Goal: Task Accomplishment & Management: Manage account settings

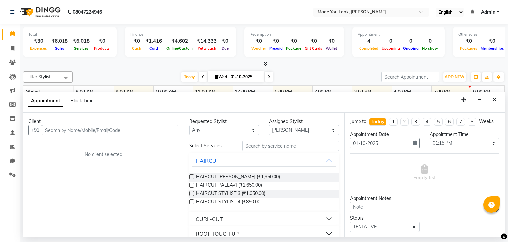
select select "83312"
select select "795"
select select "tentative"
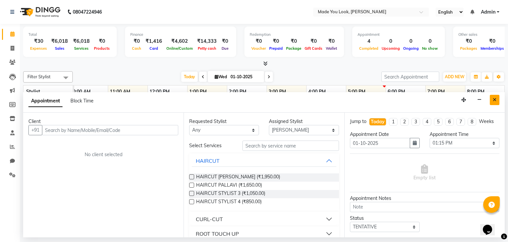
click at [498, 101] on button "Close" at bounding box center [495, 100] width 10 height 10
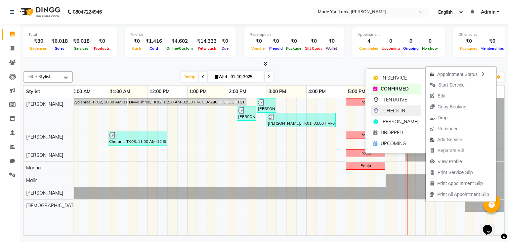
click at [400, 112] on span "CHECK IN" at bounding box center [395, 110] width 22 height 7
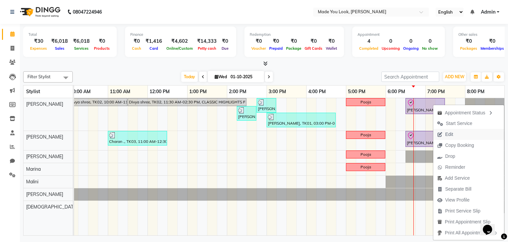
click at [450, 132] on span "Edit" at bounding box center [449, 134] width 8 height 7
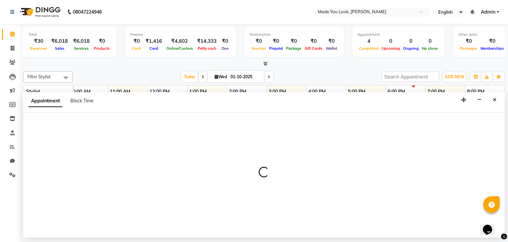
select select "tentative"
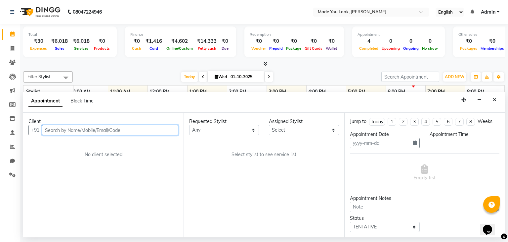
type input "01-10-2025"
select select "83313"
select select "check-in"
select select "1110"
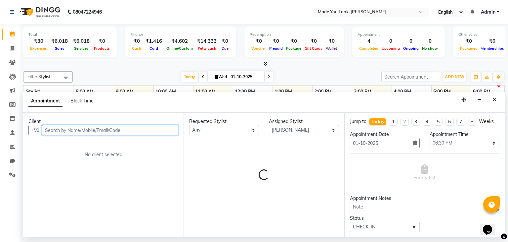
scroll to position [0, 85]
select select "4108"
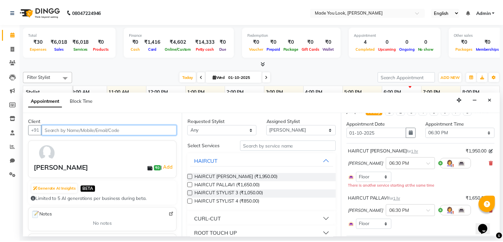
scroll to position [0, 0]
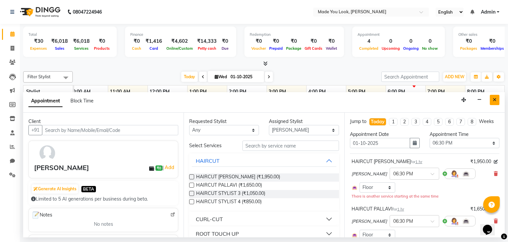
click at [496, 103] on button "Close" at bounding box center [495, 100] width 10 height 10
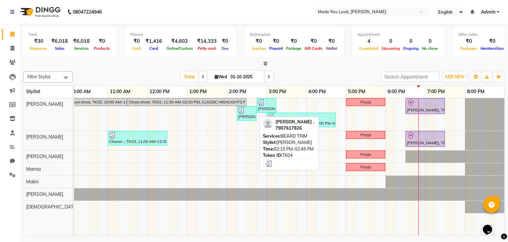
click at [250, 114] on div "Adnan ., TK04, 02:15 PM-02:45 PM, BEARD TRIM" at bounding box center [247, 113] width 18 height 13
select select "3"
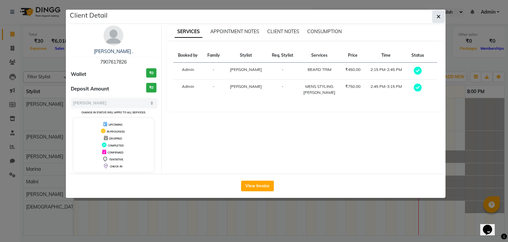
click at [438, 15] on icon "button" at bounding box center [439, 16] width 4 height 5
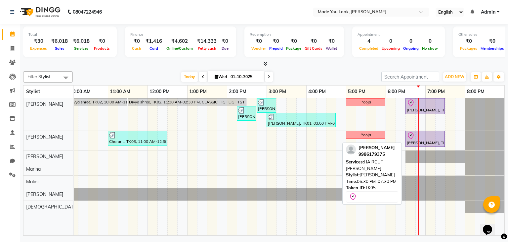
click at [414, 106] on div "Ariana Jhaveri, TK05, 06:30 PM-07:30 PM, HAIRCUT PRANAV" at bounding box center [425, 106] width 38 height 14
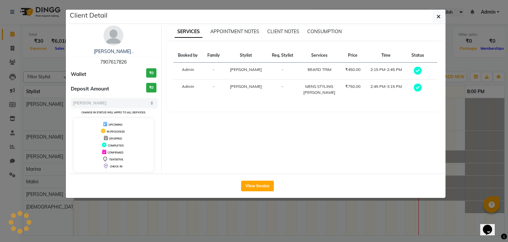
select select "8"
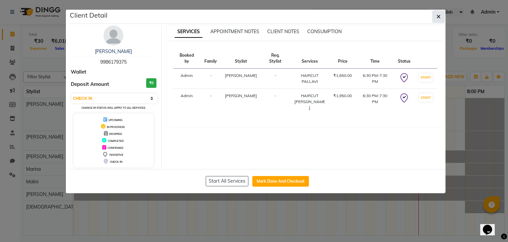
click at [434, 19] on button "button" at bounding box center [438, 16] width 13 height 13
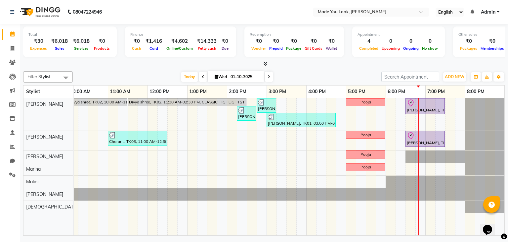
click at [325, 126] on link "Shiva Ramesh, TK01, 03:00 PM-04:45 PM, HAIRCUT PRANAV" at bounding box center [301, 120] width 69 height 15
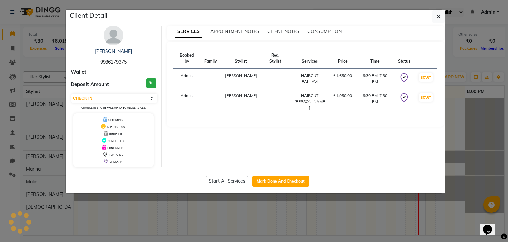
select select "3"
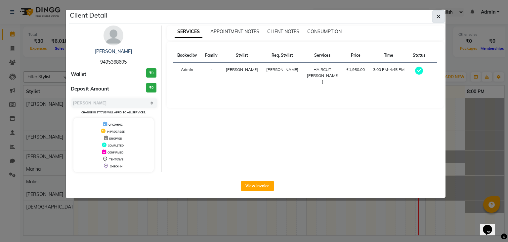
click at [438, 17] on icon "button" at bounding box center [439, 16] width 4 height 5
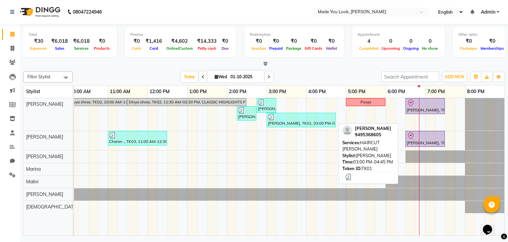
click at [282, 120] on div "Shiva Ramesh, TK01, 03:00 PM-04:45 PM, HAIRCUT PRANAV" at bounding box center [301, 120] width 68 height 13
select select "3"
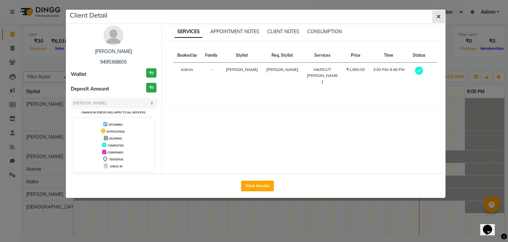
click at [437, 15] on icon "button" at bounding box center [439, 16] width 4 height 5
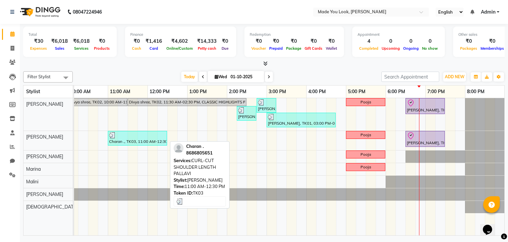
click at [147, 138] on div "Charan ., TK03, 11:00 AM-12:30 PM, CURL-CUT SHOULDER LENGTH PALLAVI" at bounding box center [138, 138] width 58 height 13
select select "3"
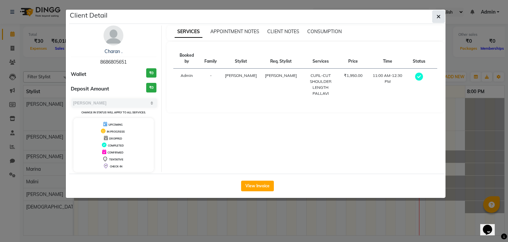
click at [439, 15] on icon "button" at bounding box center [439, 16] width 4 height 5
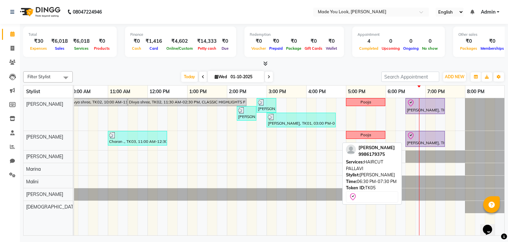
click at [424, 137] on div at bounding box center [425, 136] width 37 height 8
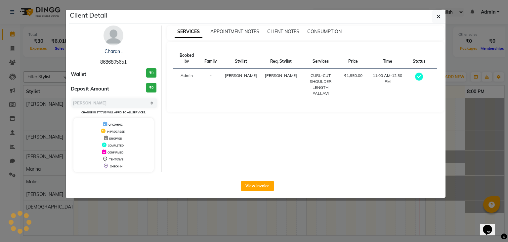
select select "8"
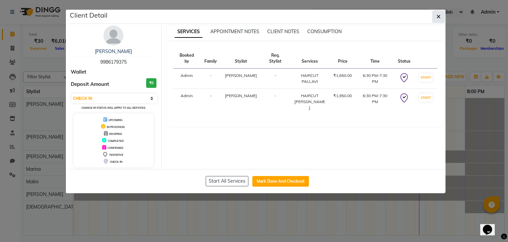
click at [442, 17] on button "button" at bounding box center [438, 16] width 13 height 13
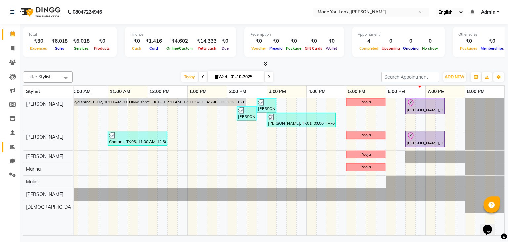
click at [13, 147] on icon at bounding box center [12, 146] width 5 height 5
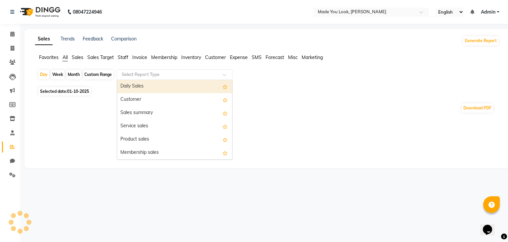
click at [188, 74] on input "text" at bounding box center [167, 74] width 95 height 7
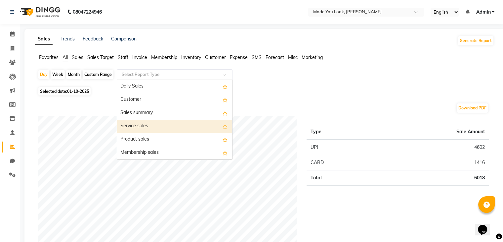
click at [162, 123] on div "Service sales" at bounding box center [174, 125] width 115 height 13
select select "full_report"
select select "csv"
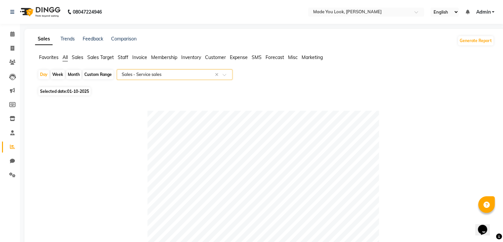
scroll to position [265, 0]
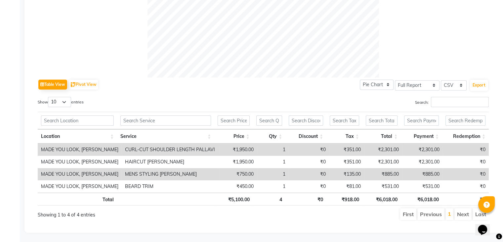
click at [431, 148] on td "₹2,301.00" at bounding box center [422, 149] width 41 height 12
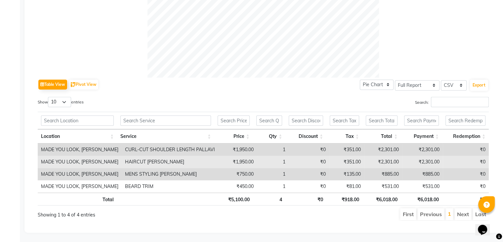
click at [428, 161] on td "₹2,301.00" at bounding box center [422, 162] width 41 height 12
click at [459, 159] on td "₹0" at bounding box center [466, 162] width 46 height 12
click at [433, 160] on td "₹2,301.00" at bounding box center [422, 162] width 41 height 12
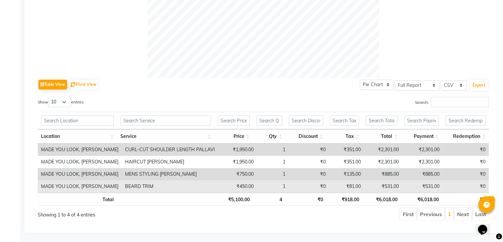
click at [431, 186] on td "₹531.00" at bounding box center [422, 186] width 41 height 12
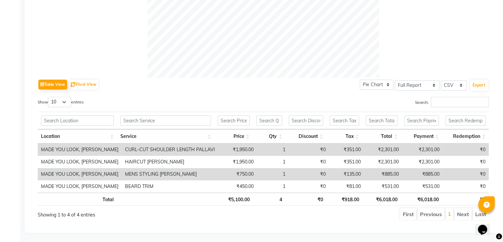
click at [430, 173] on td "₹885.00" at bounding box center [422, 174] width 41 height 12
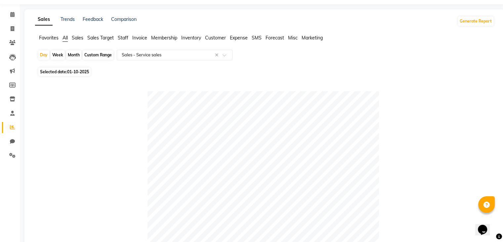
scroll to position [0, 0]
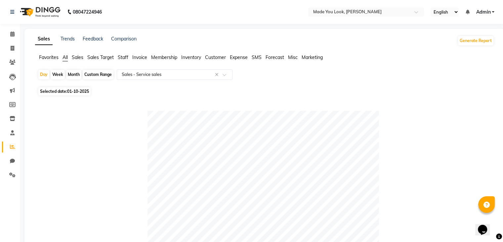
click at [87, 75] on div "Custom Range" at bounding box center [98, 74] width 31 height 9
select select "10"
select select "2025"
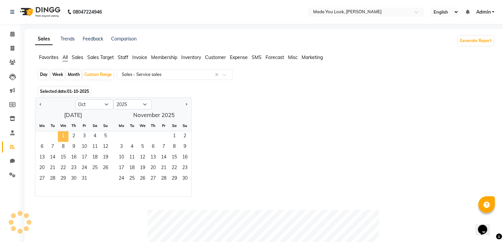
click at [61, 135] on span "1" at bounding box center [63, 136] width 11 height 11
click at [84, 178] on span "31" at bounding box center [84, 178] width 11 height 11
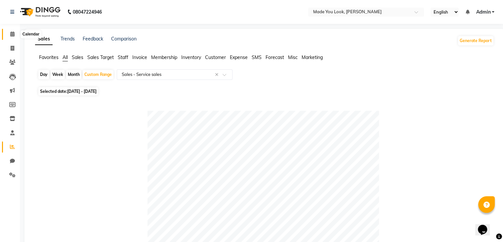
click at [12, 33] on icon at bounding box center [12, 33] width 4 height 5
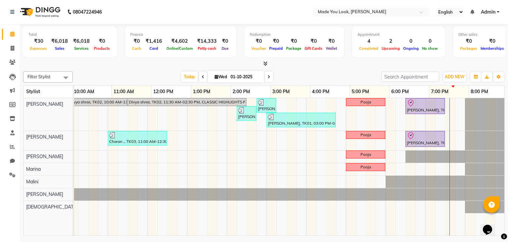
scroll to position [0, 85]
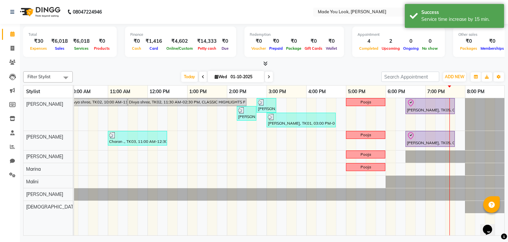
click at [437, 64] on div at bounding box center [264, 63] width 482 height 7
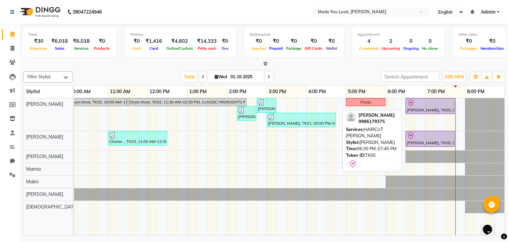
click at [446, 110] on div "Ariana Jhaveri, TK05, 06:30 PM-07:45 PM, HAIRCUT PRANAV" at bounding box center [430, 106] width 48 height 14
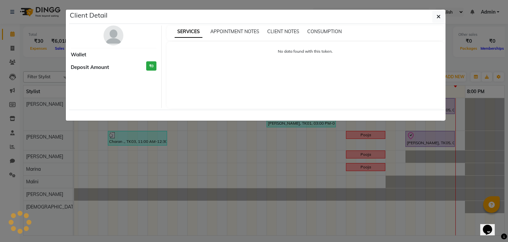
select select "8"
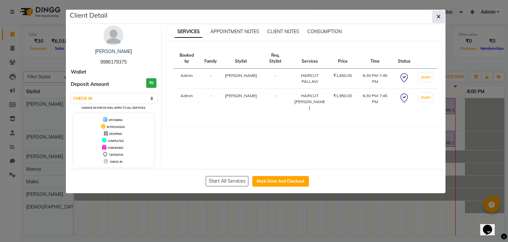
click at [440, 17] on icon "button" at bounding box center [439, 16] width 4 height 5
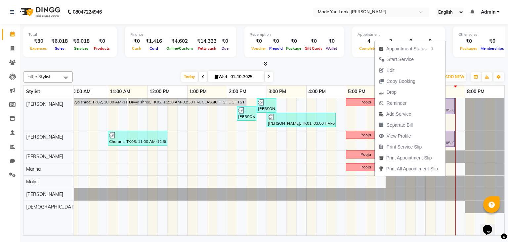
click at [404, 68] on button "Edit" at bounding box center [410, 70] width 71 height 11
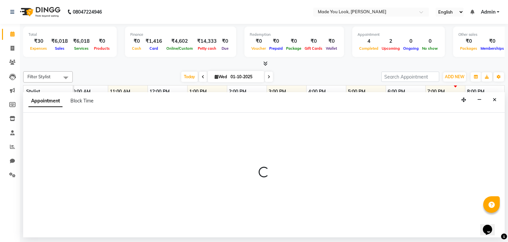
select select "tentative"
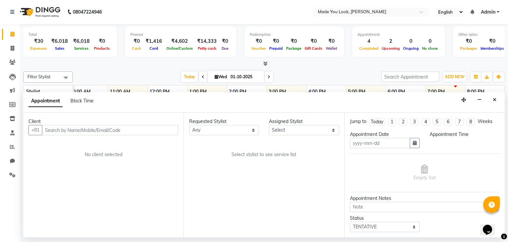
type input "01-10-2025"
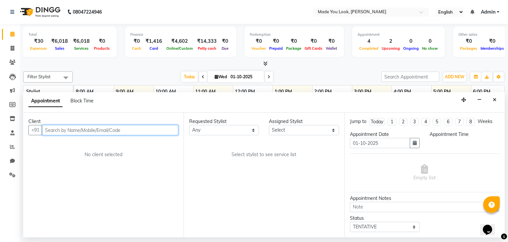
scroll to position [0, 0]
select select "check-in"
select select "1110"
select select "83313"
select select "4108"
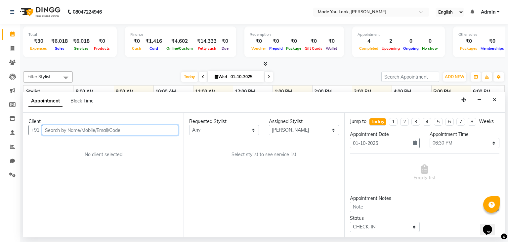
select select "4108"
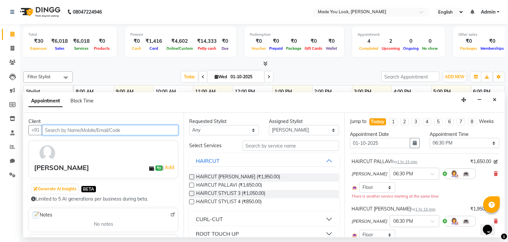
scroll to position [0, 85]
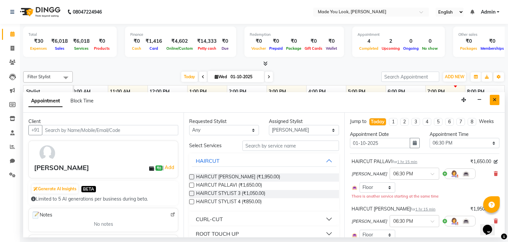
click at [499, 96] on button "Close" at bounding box center [495, 100] width 10 height 10
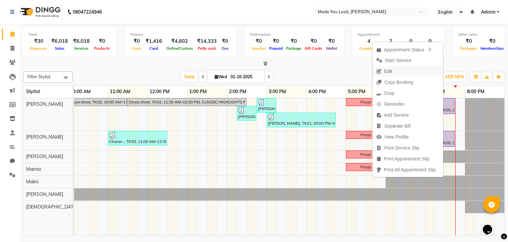
click at [397, 69] on button "Edit" at bounding box center [408, 71] width 71 height 11
select select "tentative"
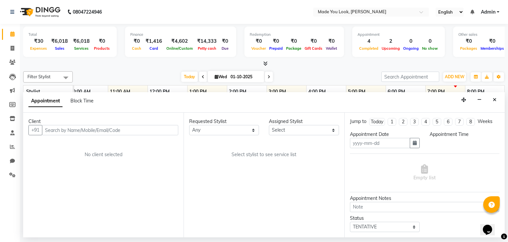
type input "01-10-2025"
select select "check-in"
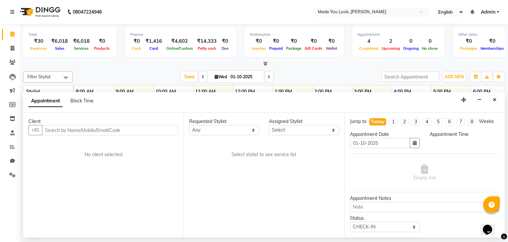
select select "83313"
select select "1110"
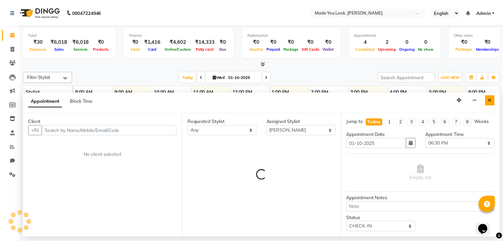
scroll to position [0, 85]
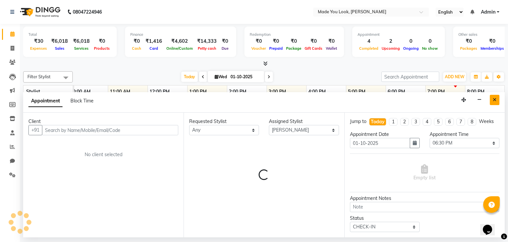
select select "4108"
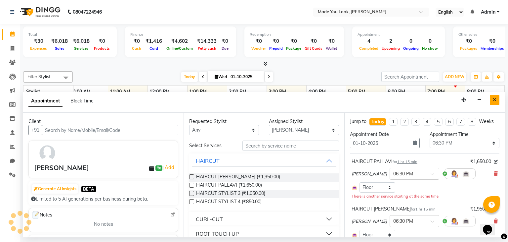
click at [496, 98] on icon "Close" at bounding box center [495, 99] width 4 height 5
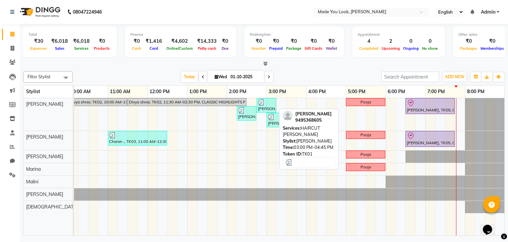
click at [279, 116] on div at bounding box center [301, 117] width 67 height 7
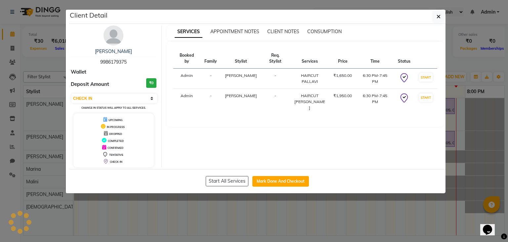
select select "3"
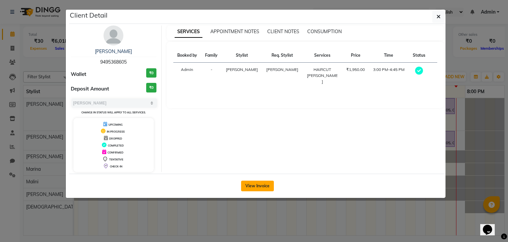
click at [265, 186] on button "View Invoice" at bounding box center [257, 185] width 33 height 11
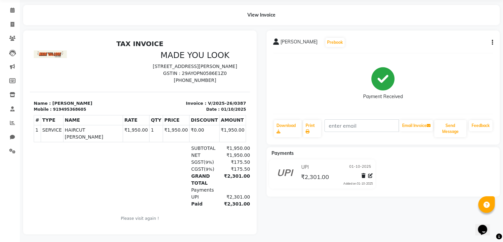
scroll to position [31, 0]
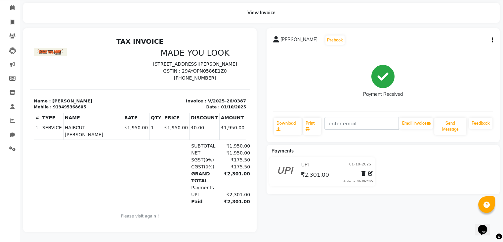
click at [372, 171] on icon at bounding box center [370, 173] width 5 height 5
select select "8"
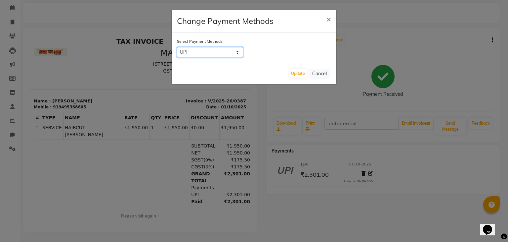
click at [230, 53] on select "CASH CARD ONLINE CUSTOM GPay PayTM PhonePe UPI NearBuy Loan BharatPay Cheque Mo…" at bounding box center [210, 52] width 66 height 10
click at [327, 22] on span "×" at bounding box center [329, 19] width 5 height 10
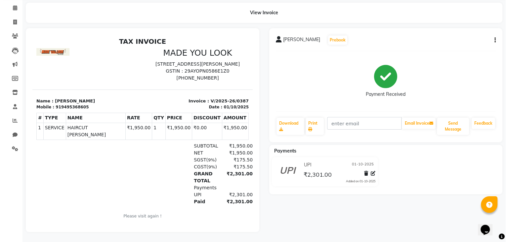
scroll to position [0, 0]
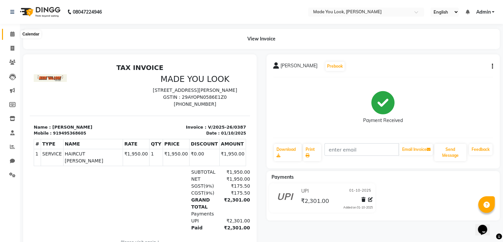
click at [13, 33] on icon at bounding box center [12, 33] width 4 height 5
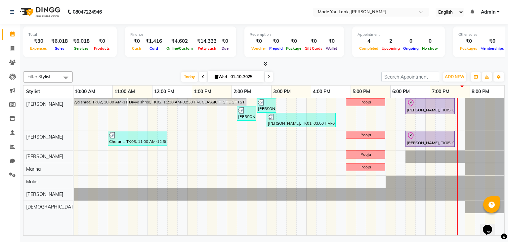
scroll to position [0, 85]
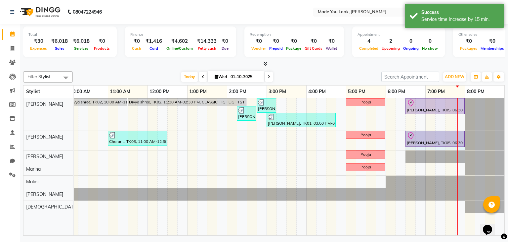
click at [374, 64] on div at bounding box center [264, 63] width 482 height 7
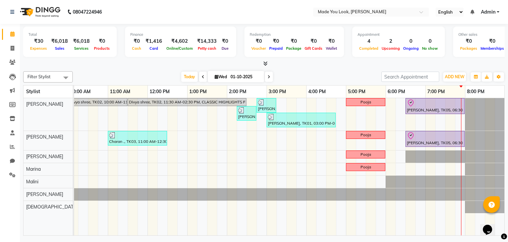
click at [458, 119] on div "Divya shree, TK02, 10:00 AM-11:30 AM, CURL-CUT BELOW SHOULDER PRANAV Divya shre…" at bounding box center [247, 166] width 516 height 137
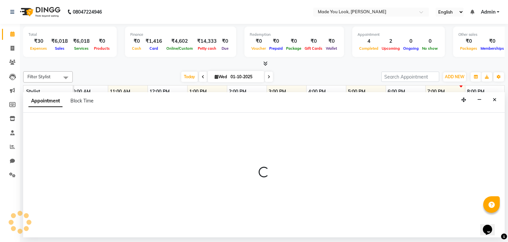
select select "83312"
select select "tentative"
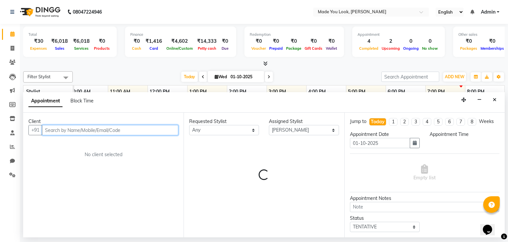
select select "1185"
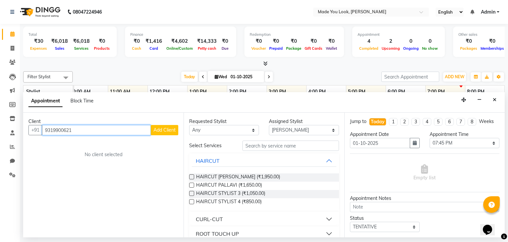
type input "9319900621"
click at [163, 131] on span "Add Client" at bounding box center [165, 130] width 22 height 6
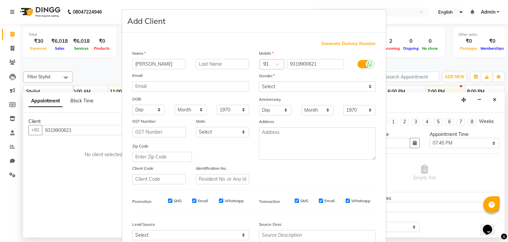
type input "Rhea"
click at [227, 60] on input "text" at bounding box center [223, 64] width 54 height 10
type input "Menon"
click at [284, 87] on select "Select Male Female Other Prefer Not To Say" at bounding box center [317, 86] width 117 height 10
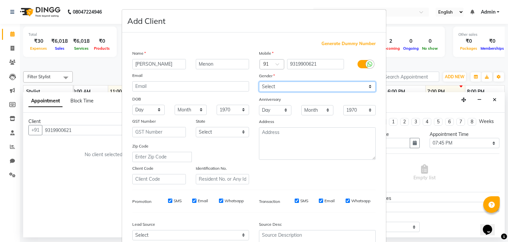
select select "female"
click at [259, 82] on select "Select Male Female Other Prefer Not To Say" at bounding box center [317, 86] width 117 height 10
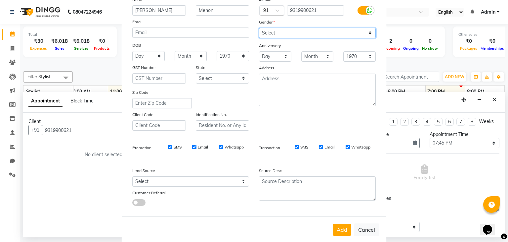
scroll to position [67, 0]
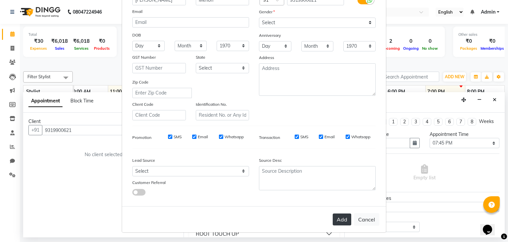
click at [333, 217] on button "Add" at bounding box center [342, 219] width 19 height 12
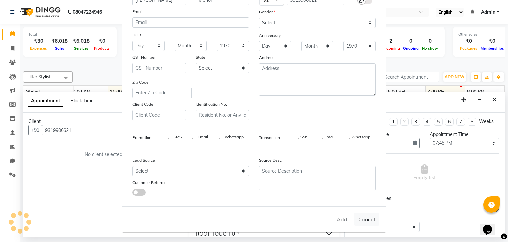
select select
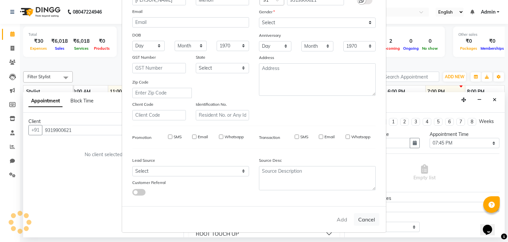
select select
checkbox input "false"
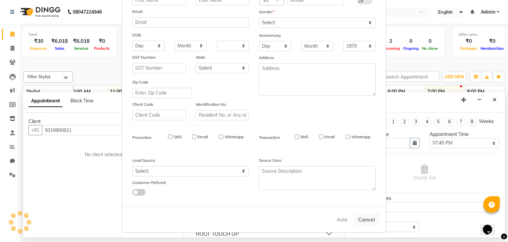
checkbox input "false"
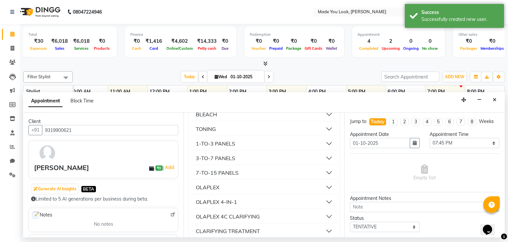
scroll to position [387, 0]
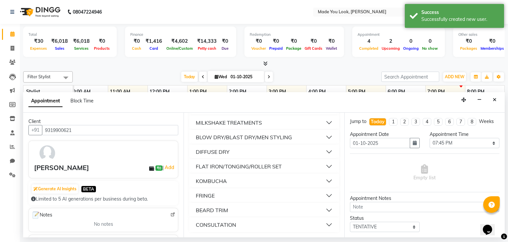
click at [233, 196] on button "FRINGE" at bounding box center [264, 195] width 144 height 12
click at [236, 195] on button "FRINGE" at bounding box center [264, 195] width 144 height 12
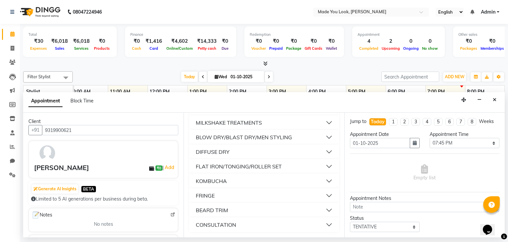
click at [288, 168] on button "FLAT IRON/TONGING/ROLLER SET" at bounding box center [264, 166] width 144 height 12
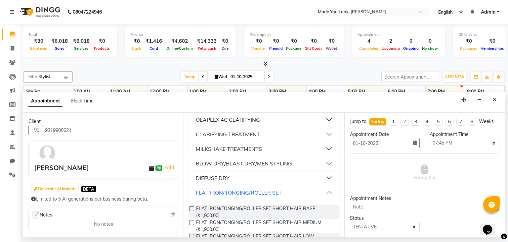
scroll to position [354, 0]
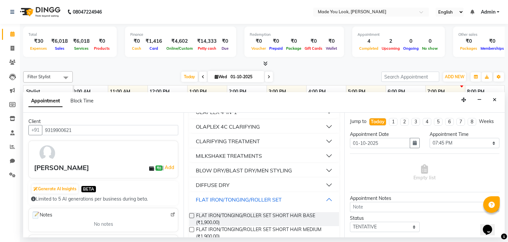
click at [297, 198] on button "FLAT IRON/TONGING/ROLLER SET" at bounding box center [264, 199] width 144 height 12
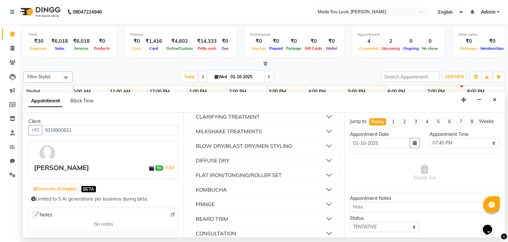
scroll to position [387, 0]
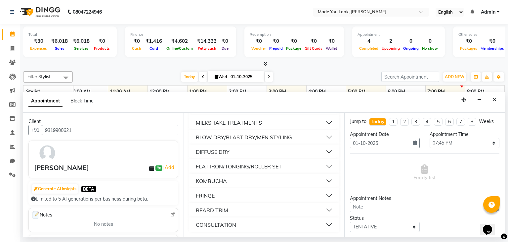
click at [258, 193] on button "FRINGE" at bounding box center [264, 195] width 144 height 12
click at [193, 211] on label at bounding box center [191, 211] width 5 height 5
click at [193, 211] on input "checkbox" at bounding box center [191, 212] width 4 height 4
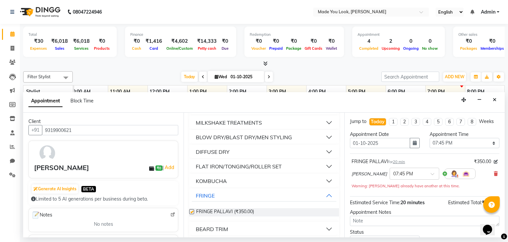
checkbox input "false"
click at [300, 161] on button "FLAT IRON/TONGING/ROLLER SET" at bounding box center [264, 166] width 144 height 12
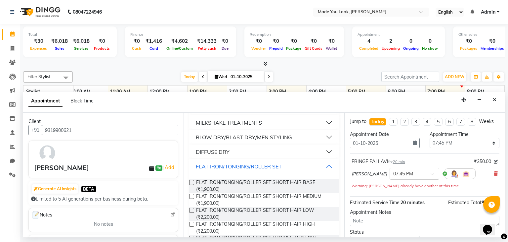
click at [300, 161] on button "FLAT IRON/TONGING/ROLLER SET" at bounding box center [264, 166] width 144 height 12
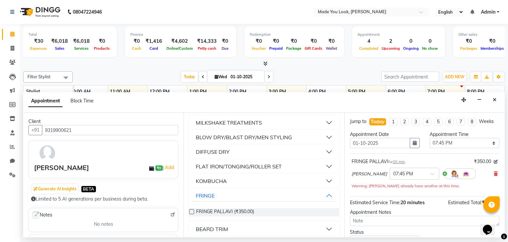
click at [252, 153] on button "DIFFUSE DRY" at bounding box center [264, 152] width 144 height 12
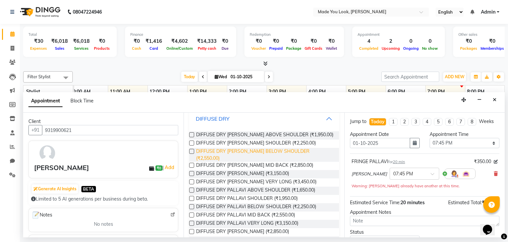
scroll to position [354, 0]
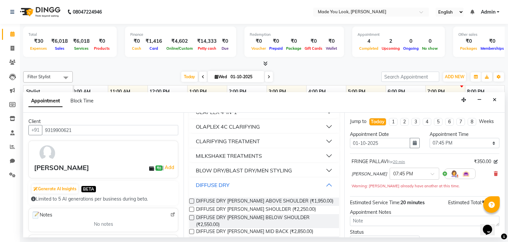
click at [244, 182] on button "DIFFUSE DRY" at bounding box center [264, 185] width 144 height 12
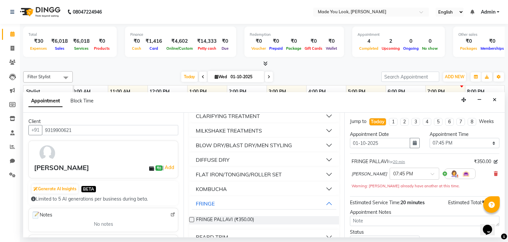
scroll to position [340, 0]
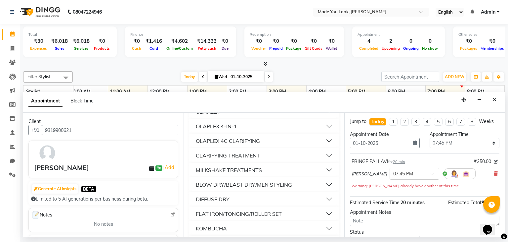
click at [262, 182] on div "BLOW DRY/BLAST DRY/MEN STYLING" at bounding box center [244, 184] width 96 height 8
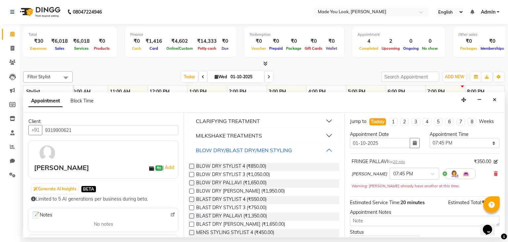
scroll to position [373, 0]
click at [302, 152] on button "BLOW DRY/BLAST DRY/MEN STYLING" at bounding box center [264, 151] width 144 height 12
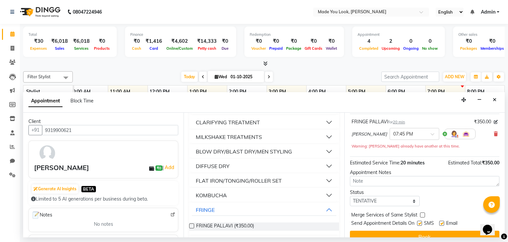
scroll to position [50, 0]
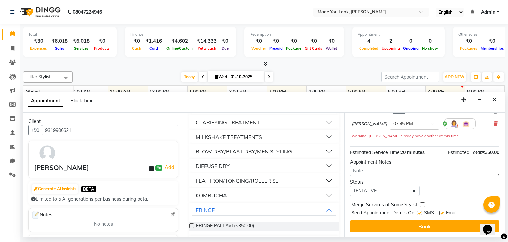
click at [394, 223] on button "Book" at bounding box center [425, 226] width 150 height 12
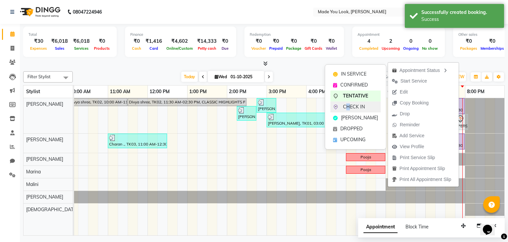
click at [348, 105] on span "CHECK IN" at bounding box center [354, 106] width 22 height 7
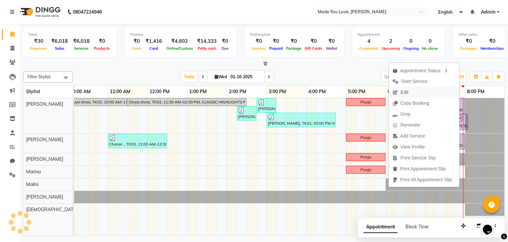
click at [413, 91] on button "Edit" at bounding box center [424, 92] width 71 height 11
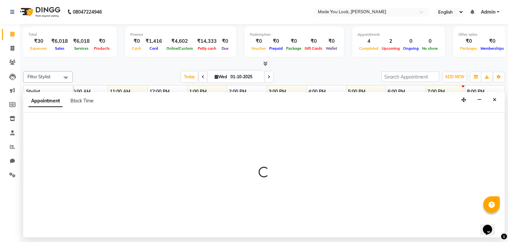
select select "tentative"
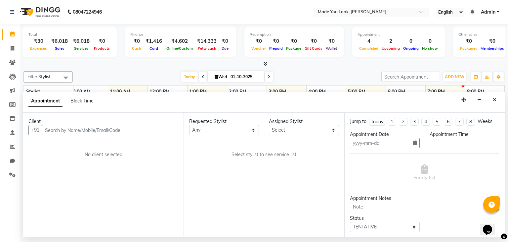
type input "01-10-2025"
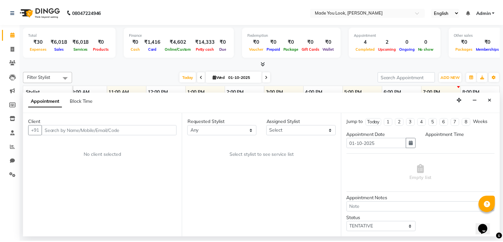
scroll to position [0, 85]
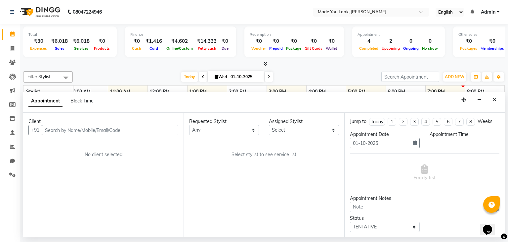
select select "83312"
select select "check-in"
select select "1185"
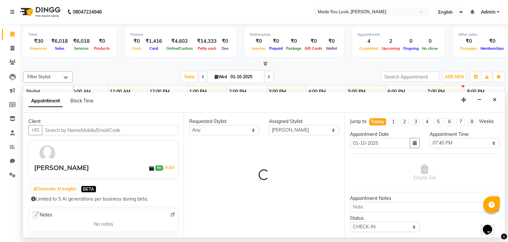
select select "4108"
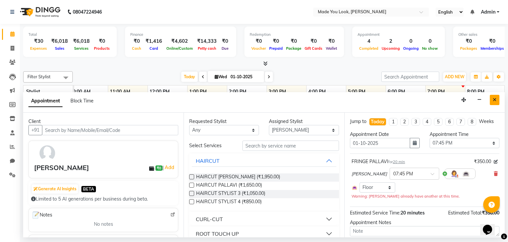
click at [493, 102] on button "Close" at bounding box center [495, 100] width 10 height 10
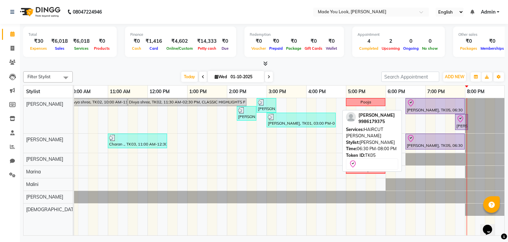
click at [442, 104] on div at bounding box center [435, 103] width 57 height 8
select select "8"
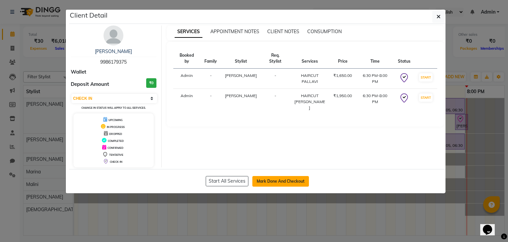
click at [271, 179] on button "Mark Done And Checkout" at bounding box center [280, 181] width 57 height 11
select select "8181"
select select "service"
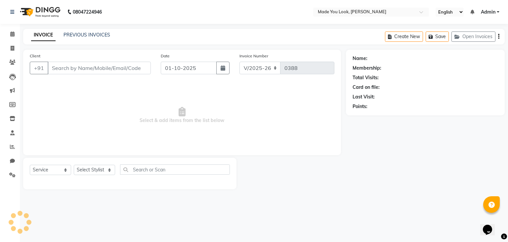
type input "9986179375"
select select "83313"
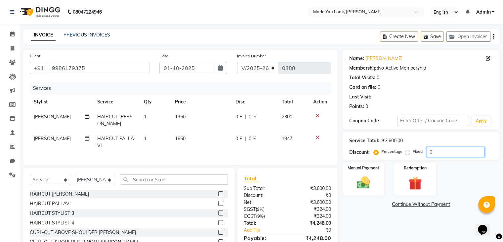
click at [435, 151] on input "0" at bounding box center [456, 152] width 58 height 10
drag, startPoint x: 435, startPoint y: 151, endPoint x: 416, endPoint y: 155, distance: 19.7
click at [416, 155] on div "Percentage Fixed 0" at bounding box center [430, 152] width 110 height 10
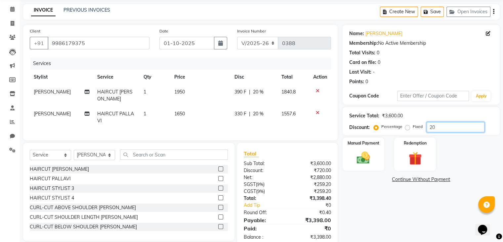
scroll to position [45, 0]
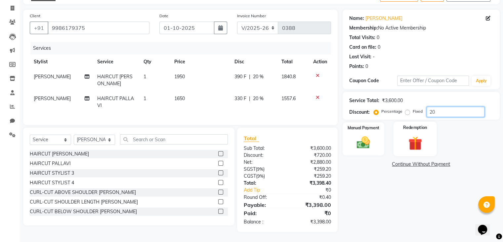
type input "2"
type input "20"
click at [396, 188] on div "Name: Ariana Jhaveri Membership: No Active Membership Total Visits: 0 Card on f…" at bounding box center [424, 121] width 162 height 222
click at [413, 108] on label "Fixed" at bounding box center [418, 111] width 10 height 6
click at [409, 109] on input "Fixed" at bounding box center [409, 111] width 5 height 5
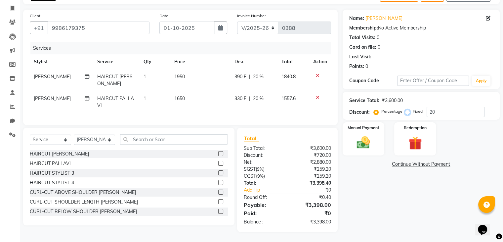
radio input "true"
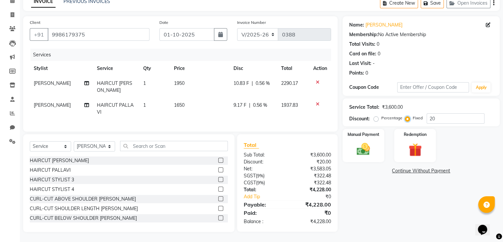
scroll to position [39, 0]
click at [382, 115] on label "Percentage" at bounding box center [392, 118] width 21 height 6
click at [378, 115] on input "Percentage" at bounding box center [377, 117] width 5 height 5
radio input "true"
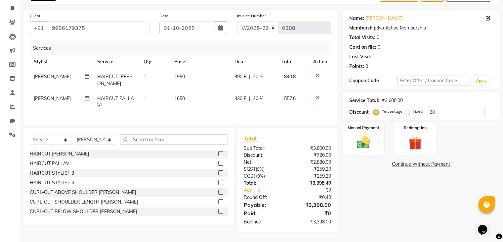
scroll to position [45, 0]
click at [443, 107] on input "20" at bounding box center [456, 112] width 58 height 10
type input "2"
type input "20"
click at [468, 136] on div "Manual Payment Redemption" at bounding box center [421, 138] width 167 height 33
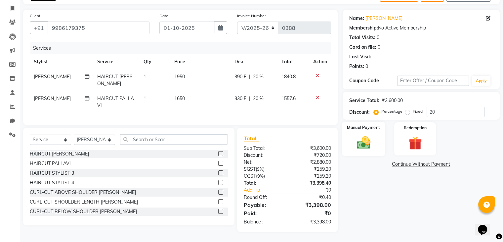
click at [363, 135] on img at bounding box center [363, 143] width 22 height 16
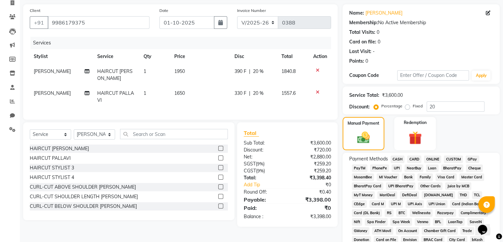
click at [416, 162] on div "CARD" at bounding box center [413, 159] width 17 height 9
click at [415, 159] on span "CARD" at bounding box center [414, 159] width 14 height 8
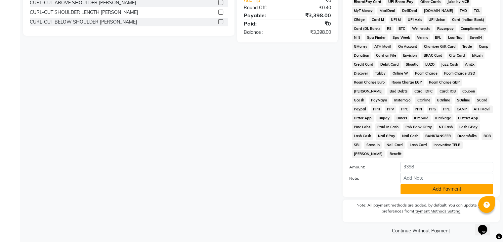
click at [436, 184] on button "Add Payment" at bounding box center [447, 189] width 93 height 10
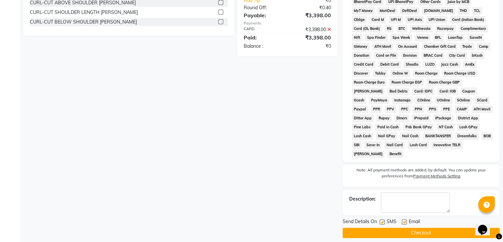
click at [416, 228] on button "Checkout" at bounding box center [421, 232] width 157 height 10
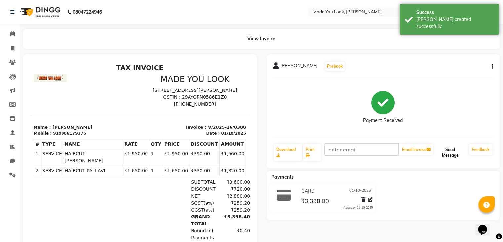
click at [455, 151] on button "Send Message" at bounding box center [450, 152] width 32 height 17
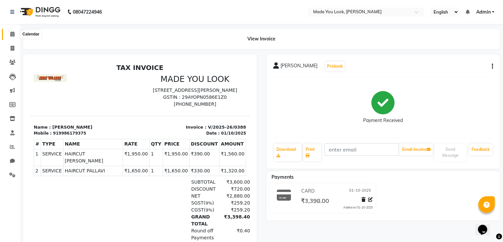
click at [11, 32] on icon at bounding box center [12, 33] width 4 height 5
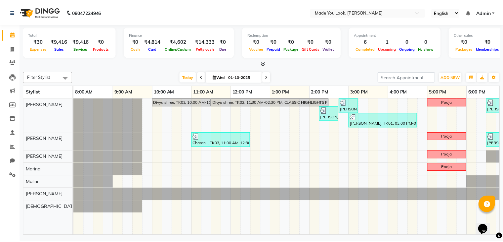
scroll to position [0, 85]
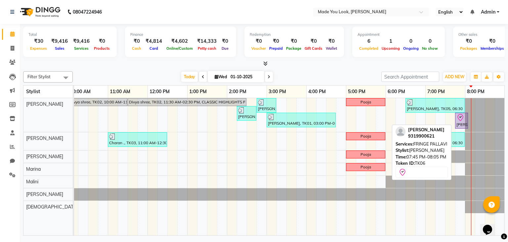
click at [461, 122] on div "Rhea Menon, TK06, 07:45 PM-08:05 PM, FRINGE PALLAVI" at bounding box center [462, 121] width 12 height 14
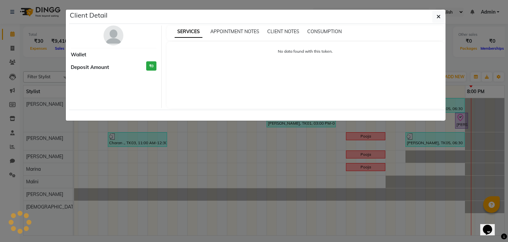
select select "8"
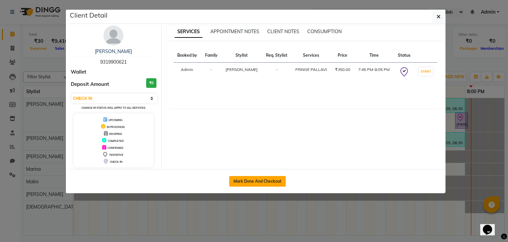
click at [245, 182] on button "Mark Done And Checkout" at bounding box center [257, 181] width 57 height 11
select select "service"
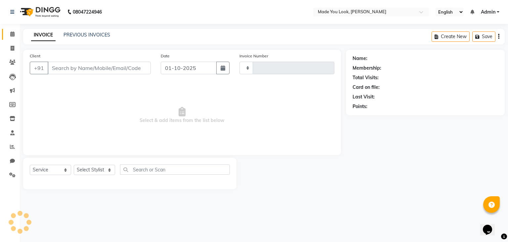
type input "0389"
select select "8181"
type input "9319900621"
select select "83312"
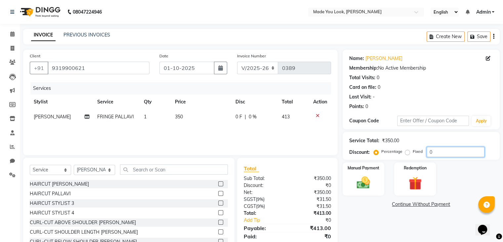
click at [449, 152] on input "0" at bounding box center [456, 152] width 58 height 10
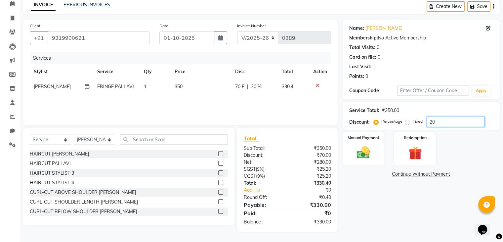
type input "2"
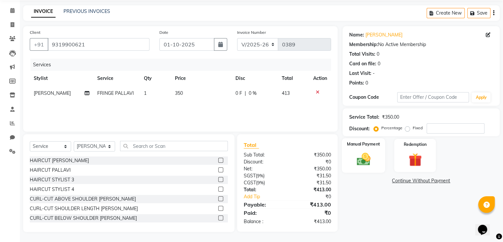
click at [368, 163] on img at bounding box center [363, 159] width 22 height 16
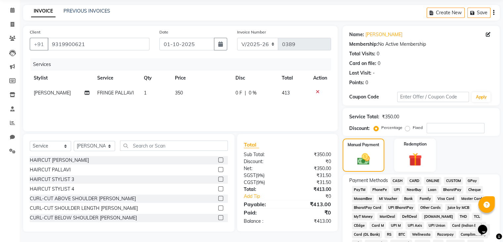
click at [393, 188] on span "UPI" at bounding box center [397, 190] width 10 height 8
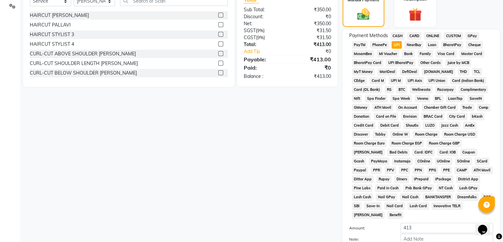
scroll to position [229, 0]
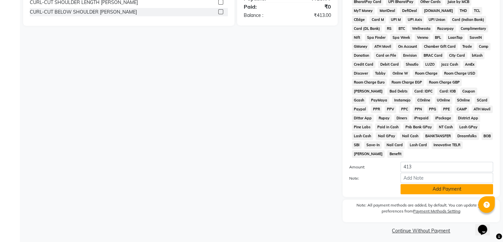
click at [447, 187] on button "Add Payment" at bounding box center [447, 189] width 93 height 10
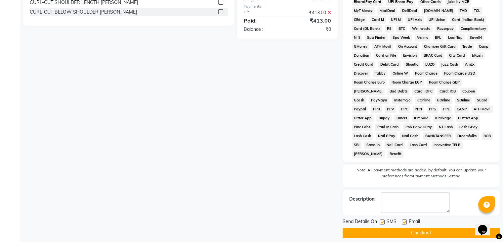
click at [439, 227] on button "Checkout" at bounding box center [421, 232] width 157 height 10
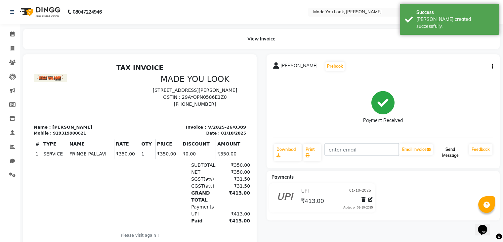
click at [446, 154] on button "Send Message" at bounding box center [450, 152] width 32 height 17
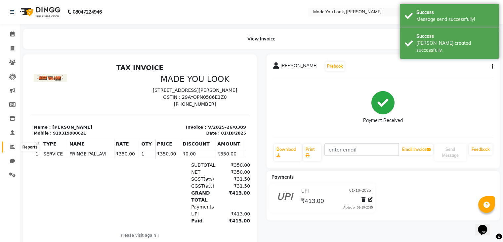
click at [11, 145] on icon at bounding box center [12, 146] width 5 height 5
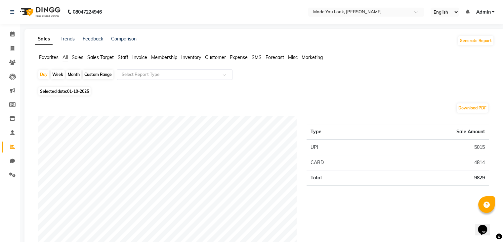
click at [171, 74] on input "text" at bounding box center [167, 74] width 95 height 7
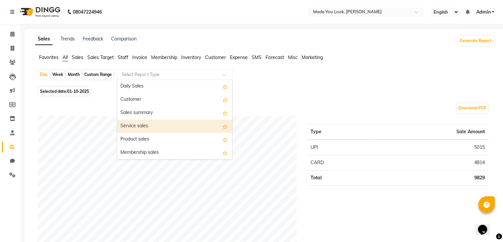
click at [145, 124] on div "Service sales" at bounding box center [174, 125] width 115 height 13
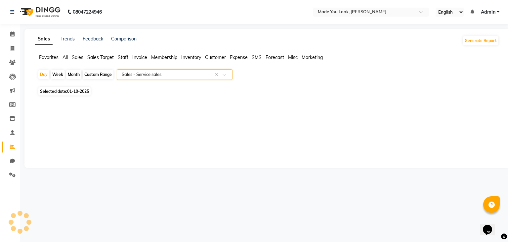
select select "full_report"
select select "csv"
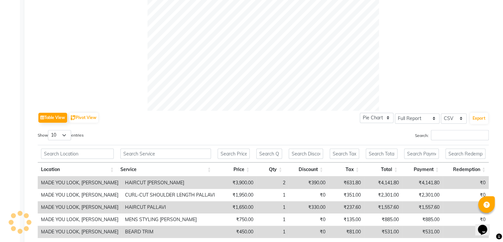
scroll to position [294, 0]
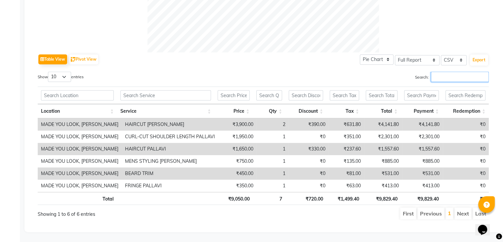
click at [452, 72] on input "Search:" at bounding box center [460, 76] width 58 height 10
click at [453, 74] on input "Search:" at bounding box center [460, 76] width 58 height 10
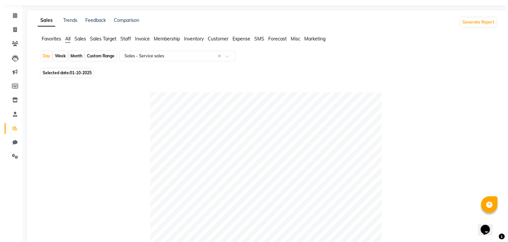
scroll to position [0, 0]
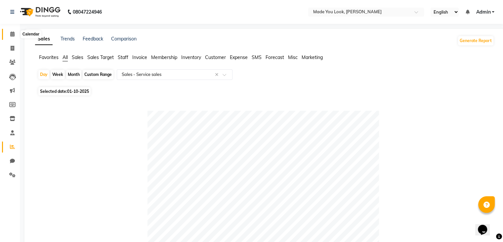
click at [11, 34] on icon at bounding box center [12, 33] width 4 height 5
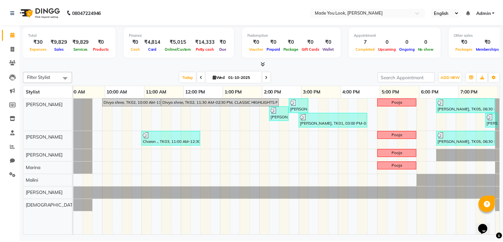
scroll to position [0, 50]
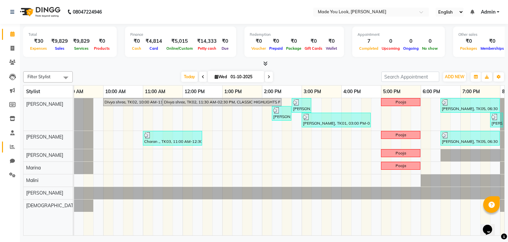
click at [14, 142] on link "Reports" at bounding box center [10, 146] width 16 height 11
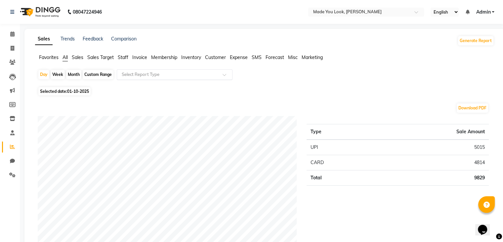
click at [159, 73] on input "text" at bounding box center [167, 74] width 95 height 7
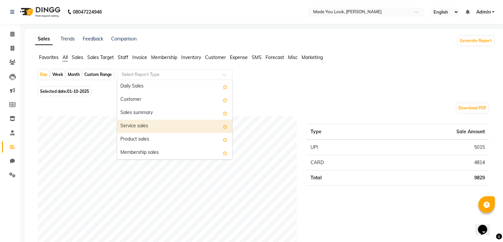
click at [150, 124] on div "Service sales" at bounding box center [174, 125] width 115 height 13
select select "full_report"
select select "csv"
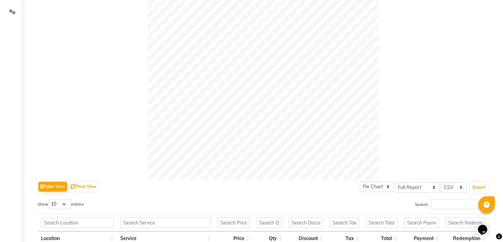
scroll to position [294, 0]
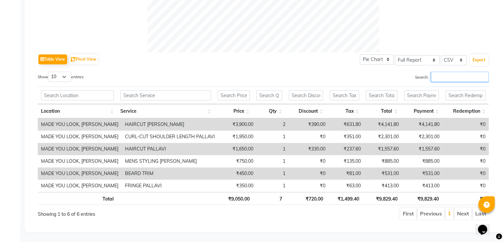
click at [465, 74] on input "Search:" at bounding box center [460, 76] width 58 height 10
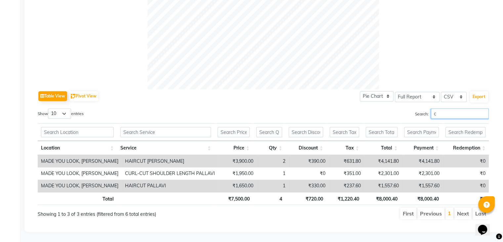
scroll to position [257, 0]
type input "c"
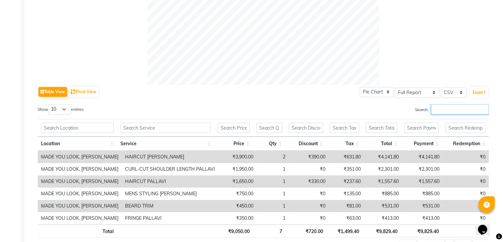
scroll to position [294, 0]
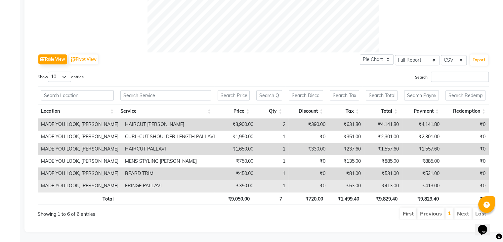
click at [426, 180] on td "₹413.00" at bounding box center [422, 185] width 41 height 12
click at [424, 180] on td "₹413.00" at bounding box center [422, 185] width 41 height 12
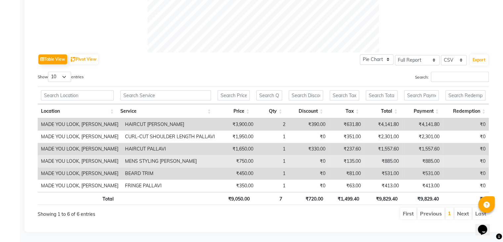
click at [434, 156] on td "₹885.00" at bounding box center [422, 161] width 41 height 12
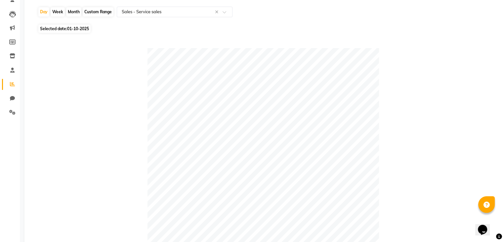
scroll to position [0, 0]
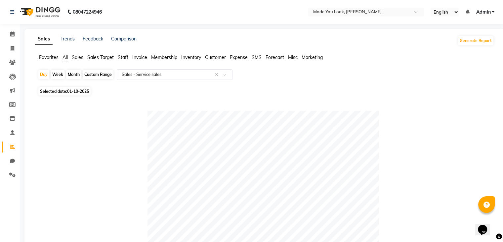
click at [108, 75] on div "Custom Range" at bounding box center [98, 74] width 31 height 9
select select "10"
select select "2025"
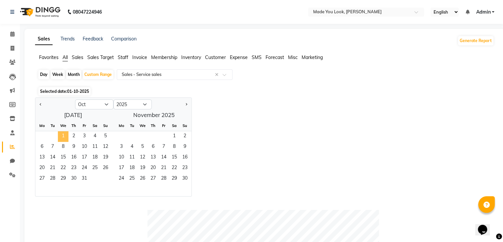
click at [68, 134] on span "1" at bounding box center [63, 136] width 11 height 11
click at [87, 178] on span "31" at bounding box center [84, 178] width 11 height 11
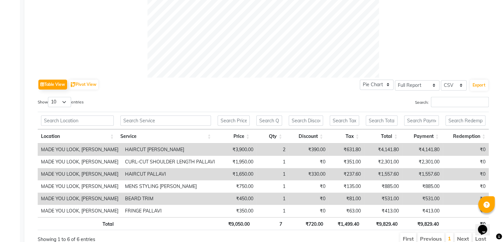
scroll to position [294, 0]
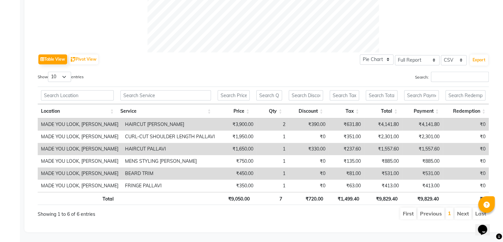
click at [432, 193] on th "₹9,829.40" at bounding box center [421, 198] width 41 height 13
copy th "9,829.40"
click at [236, 192] on th "₹9,050.00" at bounding box center [233, 198] width 39 height 13
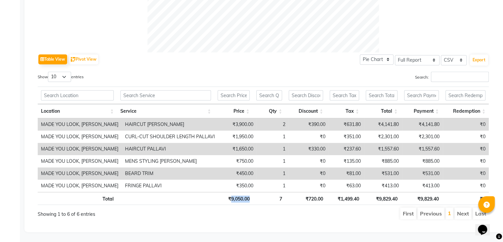
copy th "9,050.00"
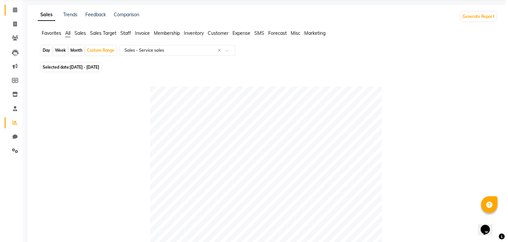
scroll to position [0, 0]
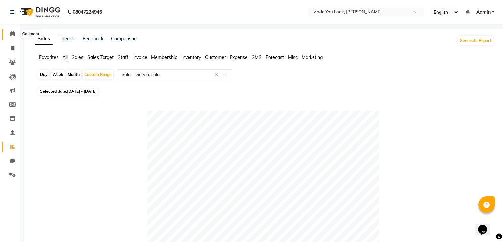
click at [13, 35] on icon at bounding box center [12, 33] width 4 height 5
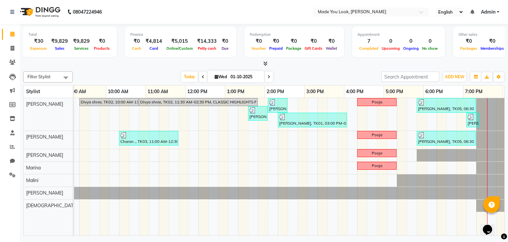
scroll to position [0, 74]
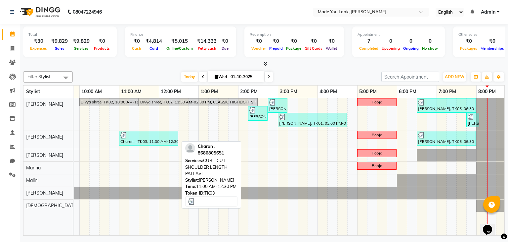
click at [145, 139] on div "Charan ., TK03, 11:00 AM-12:30 PM, CURL-CUT SHOULDER LENGTH PALLAVI" at bounding box center [149, 138] width 58 height 13
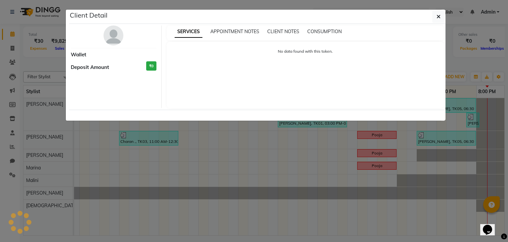
select select "3"
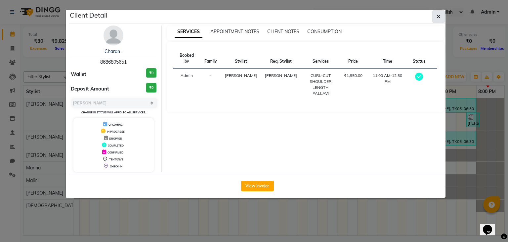
click at [437, 18] on icon "button" at bounding box center [439, 16] width 4 height 5
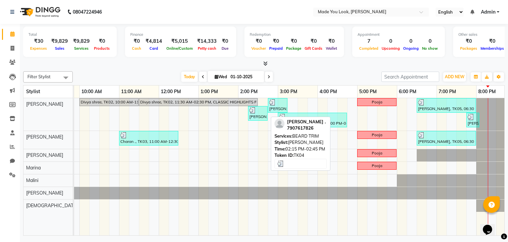
click at [262, 113] on div "Adnan ., TK04, 02:15 PM-02:45 PM, BEARD TRIM" at bounding box center [258, 113] width 18 height 13
select select "3"
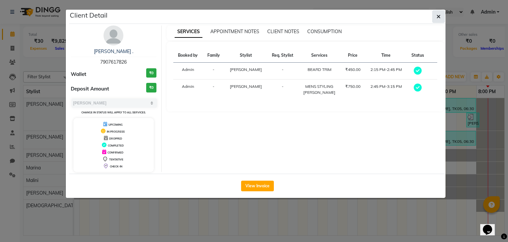
click at [443, 16] on button "button" at bounding box center [438, 16] width 13 height 13
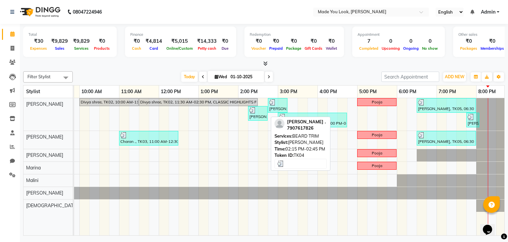
click at [264, 113] on div "Adnan ., TK04, 02:15 PM-02:45 PM, BEARD TRIM" at bounding box center [258, 113] width 18 height 13
select select "3"
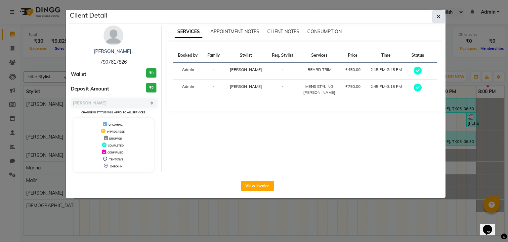
click at [434, 17] on button "button" at bounding box center [438, 16] width 13 height 13
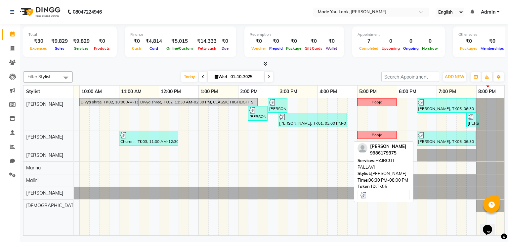
click at [430, 138] on div "Ariana Jhaveri, TK05, 06:30 PM-08:00 PM, HAIRCUT PALLAVI" at bounding box center [447, 138] width 58 height 13
select select "3"
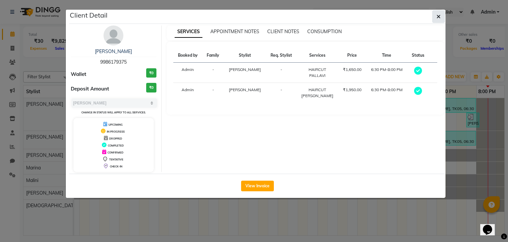
click at [441, 18] on button "button" at bounding box center [438, 16] width 13 height 13
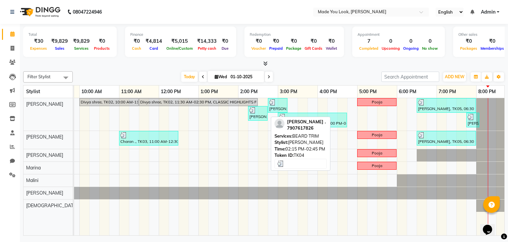
click at [262, 114] on div "Adnan ., TK04, 02:15 PM-02:45 PM, BEARD TRIM" at bounding box center [258, 113] width 18 height 13
select select "3"
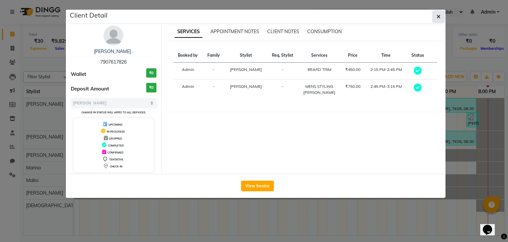
click at [437, 11] on button "button" at bounding box center [438, 16] width 13 height 13
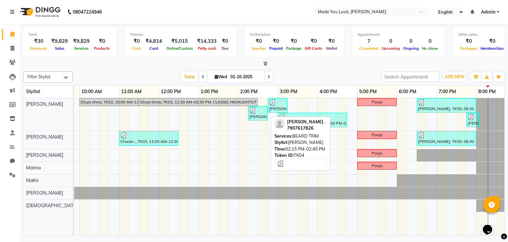
click at [261, 115] on div "Adnan ., TK04, 02:15 PM-02:45 PM, BEARD TRIM" at bounding box center [258, 113] width 18 height 13
select select "3"
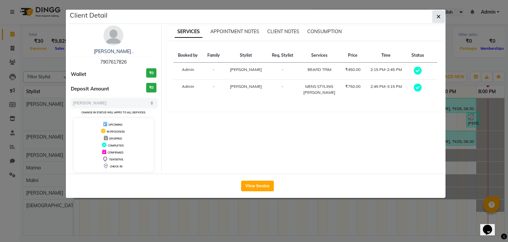
click at [439, 14] on icon "button" at bounding box center [439, 16] width 4 height 5
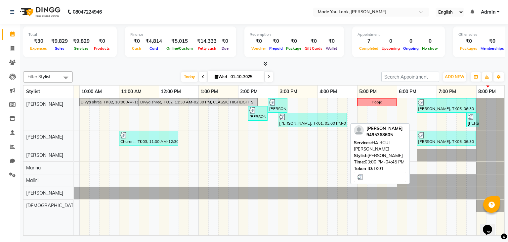
click at [323, 118] on div at bounding box center [312, 117] width 67 height 7
select select "3"
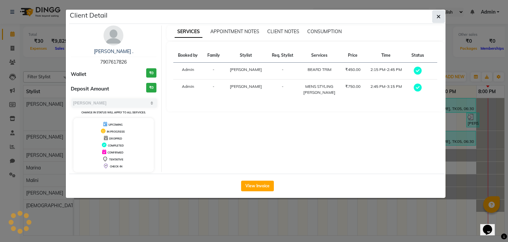
click at [443, 13] on button "button" at bounding box center [438, 16] width 13 height 13
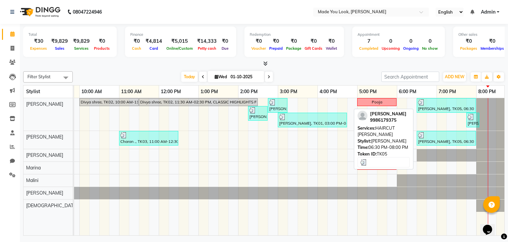
click at [447, 109] on div "Ariana Jhaveri, TK05, 06:30 PM-08:00 PM, HAIRCUT PRANAV" at bounding box center [447, 105] width 58 height 13
select select "3"
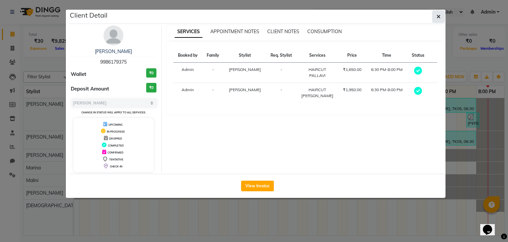
click at [440, 14] on icon "button" at bounding box center [439, 16] width 4 height 5
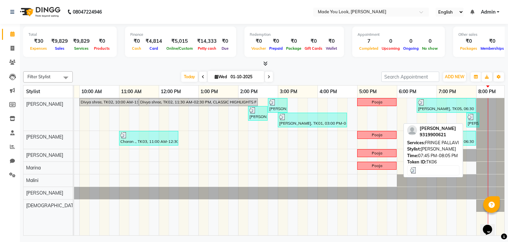
click at [474, 118] on div at bounding box center [473, 117] width 10 height 7
select select "3"
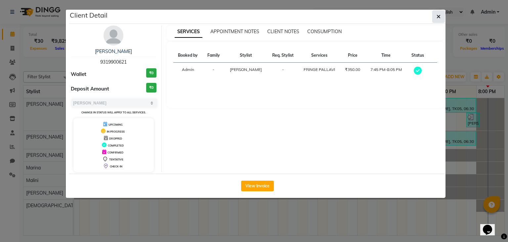
click at [439, 16] on icon "button" at bounding box center [439, 16] width 4 height 5
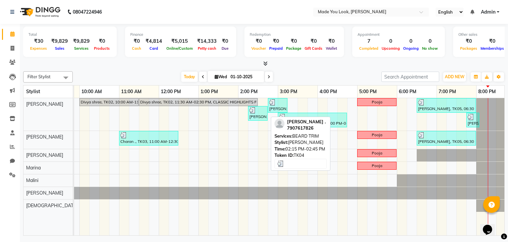
click at [252, 112] on img at bounding box center [253, 110] width 7 height 7
select select "3"
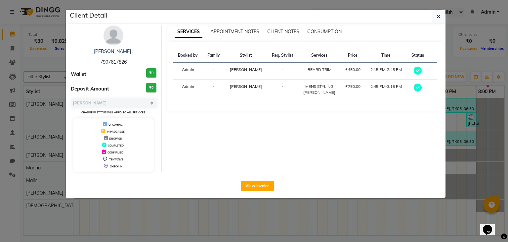
click at [439, 19] on icon "button" at bounding box center [439, 16] width 4 height 5
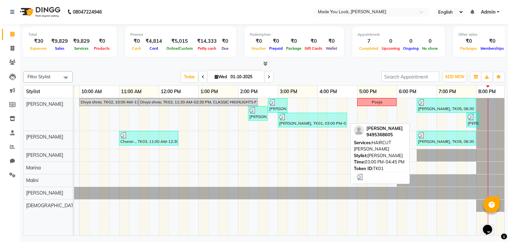
click at [315, 122] on div "Shiva Ramesh, TK01, 03:00 PM-04:45 PM, HAIRCUT PRANAV" at bounding box center [313, 120] width 68 height 13
select select "3"
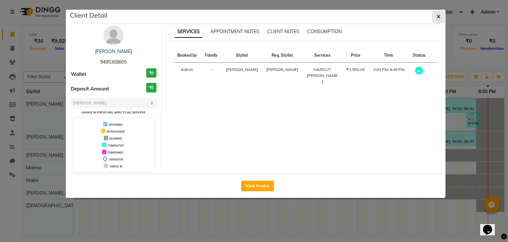
click at [440, 18] on icon "button" at bounding box center [439, 16] width 4 height 5
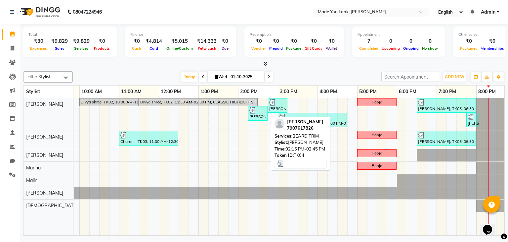
click at [257, 114] on div "Adnan ., TK04, 02:15 PM-02:45 PM, BEARD TRIM" at bounding box center [258, 113] width 18 height 13
select select "3"
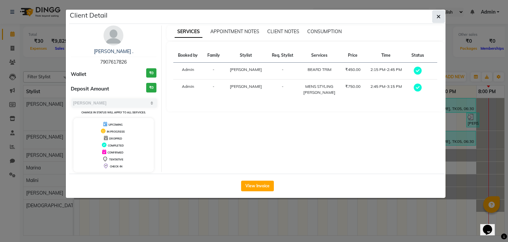
click at [440, 16] on icon "button" at bounding box center [439, 16] width 4 height 5
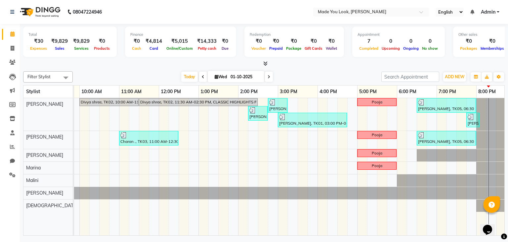
click at [306, 121] on div "Shiva Ramesh, TK01, 03:00 PM-04:45 PM, HAIRCUT PRANAV" at bounding box center [313, 120] width 68 height 13
select select "3"
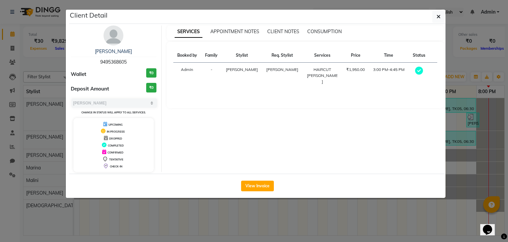
click at [432, 15] on div "Client Detail" at bounding box center [257, 17] width 377 height 14
click at [432, 15] on button "button" at bounding box center [438, 16] width 13 height 13
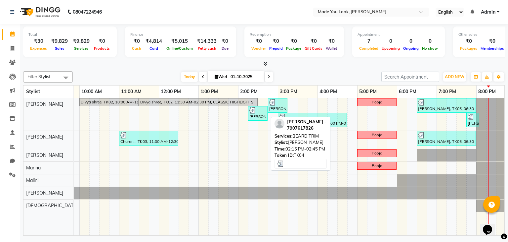
click at [258, 112] on div at bounding box center [258, 110] width 17 height 7
select select "3"
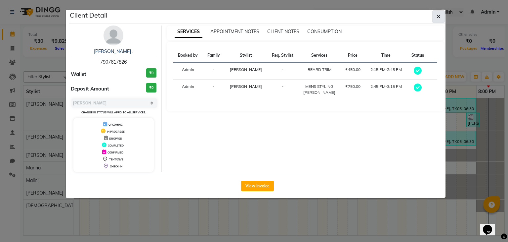
click at [439, 16] on icon "button" at bounding box center [439, 16] width 4 height 5
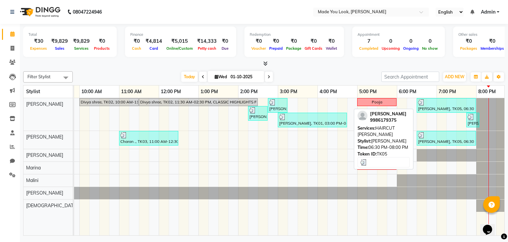
click at [428, 107] on div "Ariana Jhaveri, TK05, 06:30 PM-08:00 PM, HAIRCUT PRANAV" at bounding box center [447, 105] width 58 height 13
select select "3"
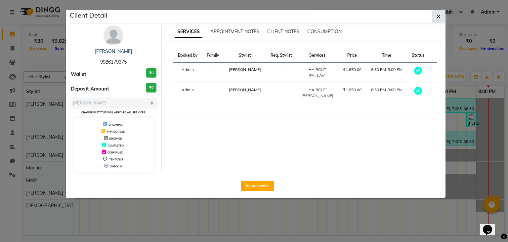
click at [440, 15] on icon "button" at bounding box center [439, 16] width 4 height 5
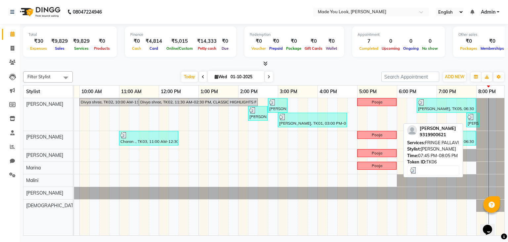
click at [474, 118] on img at bounding box center [471, 117] width 7 height 7
select select "3"
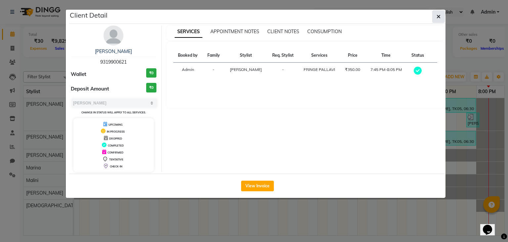
click at [438, 16] on icon "button" at bounding box center [439, 16] width 4 height 5
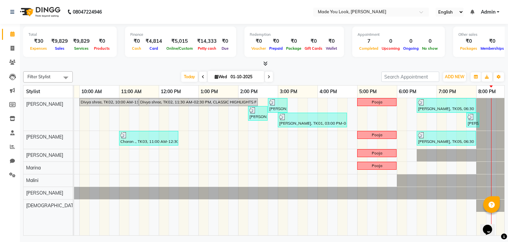
click at [243, 75] on input "01-10-2025" at bounding box center [245, 77] width 33 height 10
select select "10"
select select "2025"
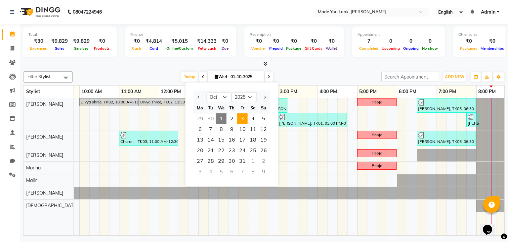
click at [241, 118] on span "3" at bounding box center [242, 118] width 11 height 11
type input "03-10-2025"
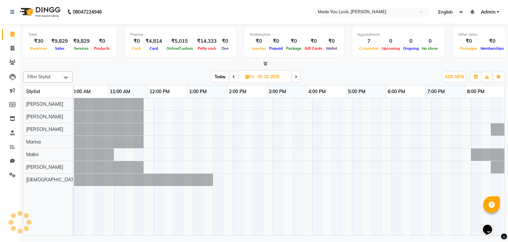
scroll to position [0, 85]
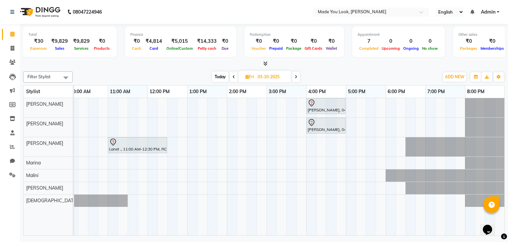
click at [173, 126] on div "abhinaya s r, 04:00 PM-05:00 PM, HAIRCUT PRANAV abhinaya s r, 04:00 PM-05:00 PM…" at bounding box center [247, 166] width 516 height 137
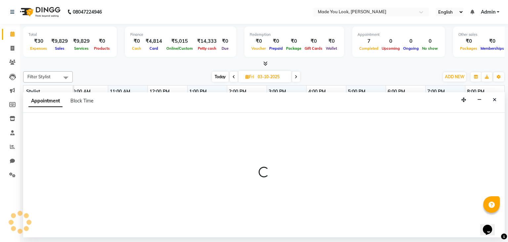
select select "83313"
select select "750"
select select "tentative"
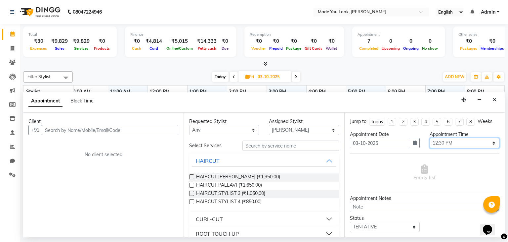
click at [465, 142] on select "Select 09:00 AM 09:15 AM 09:30 AM 09:45 AM 10:00 AM 10:15 AM 10:30 AM 10:45 AM …" at bounding box center [465, 143] width 70 height 10
select select "765"
click at [430, 138] on select "Select 09:00 AM 09:15 AM 09:30 AM 09:45 AM 10:00 AM 10:15 AM 10:30 AM 10:45 AM …" at bounding box center [465, 143] width 70 height 10
click at [218, 182] on span "HAIRCUT PALLAVI (₹1,650.00)" at bounding box center [229, 185] width 66 height 8
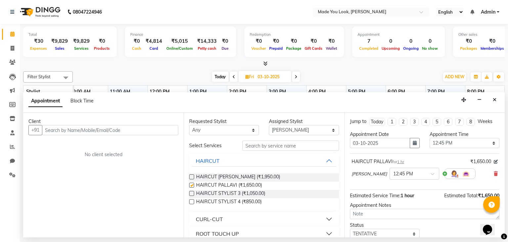
checkbox input "false"
click at [118, 128] on input "text" at bounding box center [110, 130] width 136 height 10
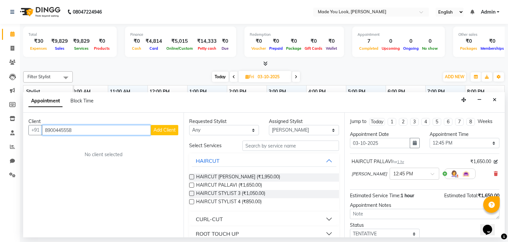
type input "8900445558"
click at [173, 131] on span "Add Client" at bounding box center [165, 130] width 22 height 6
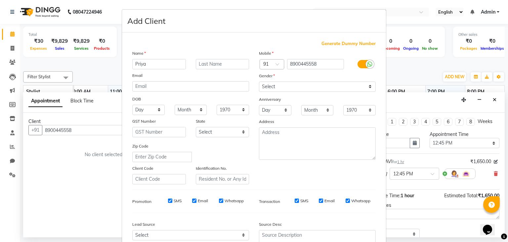
type input "Priya"
click at [208, 62] on input "text" at bounding box center [223, 64] width 54 height 10
type input "Dutta"
drag, startPoint x: 284, startPoint y: 87, endPoint x: 284, endPoint y: 91, distance: 4.3
click at [284, 87] on select "Select Male Female Other Prefer Not To Say" at bounding box center [317, 86] width 117 height 10
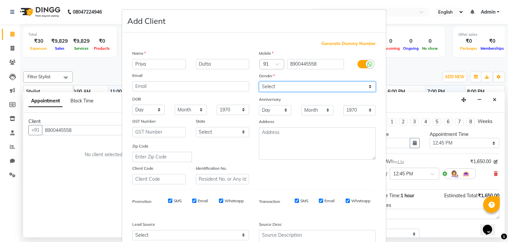
select select "female"
click at [259, 82] on select "Select Male Female Other Prefer Not To Say" at bounding box center [317, 86] width 117 height 10
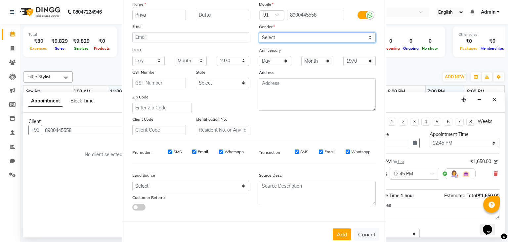
scroll to position [67, 0]
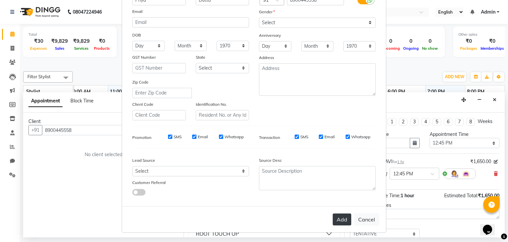
click at [337, 219] on button "Add" at bounding box center [342, 219] width 19 height 12
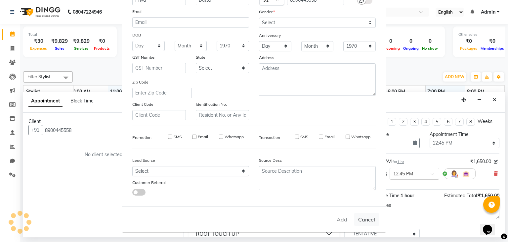
select select
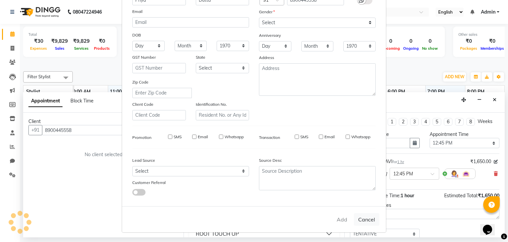
select select
checkbox input "false"
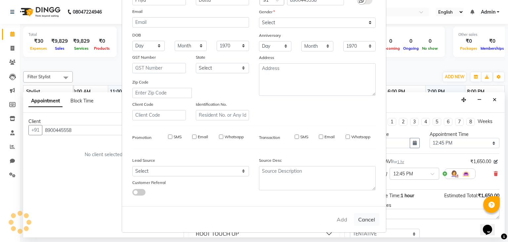
checkbox input "false"
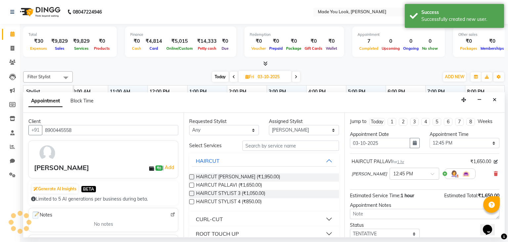
scroll to position [43, 0]
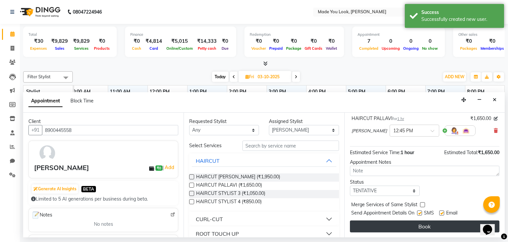
click at [386, 224] on button "Book" at bounding box center [425, 226] width 150 height 12
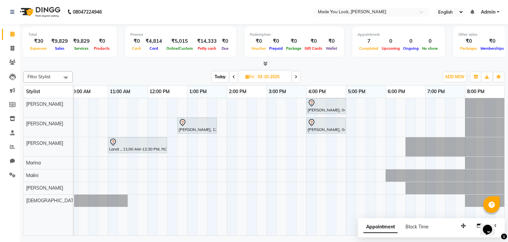
click at [220, 75] on span "Today" at bounding box center [220, 76] width 17 height 10
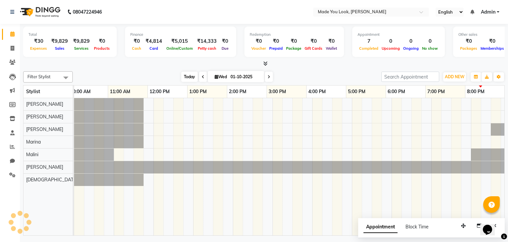
scroll to position [0, 85]
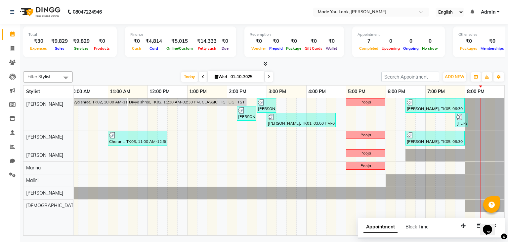
click at [269, 75] on icon at bounding box center [269, 77] width 3 height 4
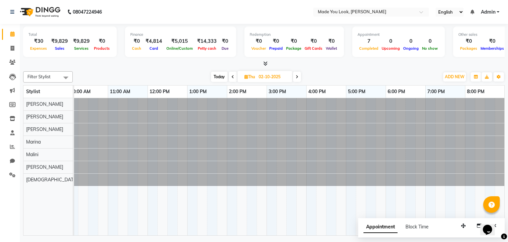
click at [296, 75] on icon at bounding box center [297, 77] width 3 height 4
type input "03-10-2025"
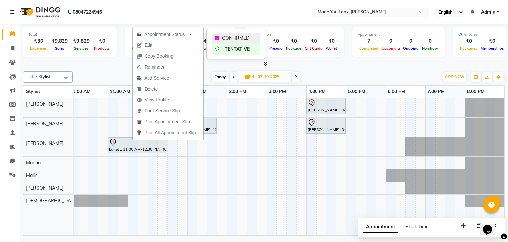
click at [225, 40] on span "CONFIRMED" at bounding box center [235, 38] width 27 height 7
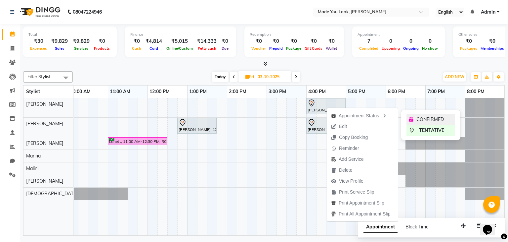
click at [429, 116] on span "CONFIRMED" at bounding box center [430, 119] width 27 height 7
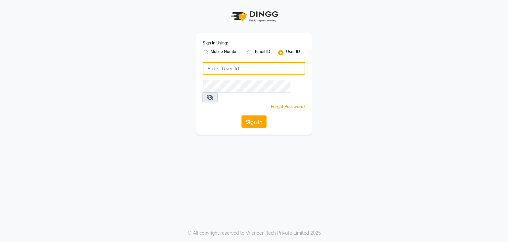
click at [231, 72] on input "Username" at bounding box center [254, 68] width 103 height 13
type input "madeyoulook"
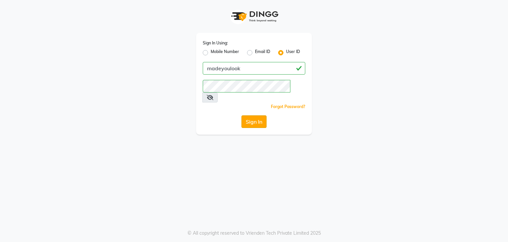
click at [261, 115] on button "Sign In" at bounding box center [254, 121] width 25 height 13
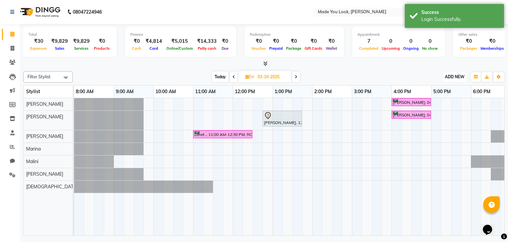
click at [457, 74] on span "ADD NEW" at bounding box center [455, 76] width 20 height 5
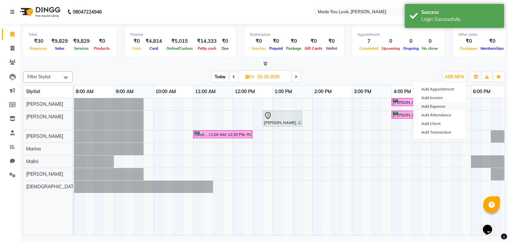
click at [438, 106] on link "Add Expense" at bounding box center [440, 106] width 52 height 9
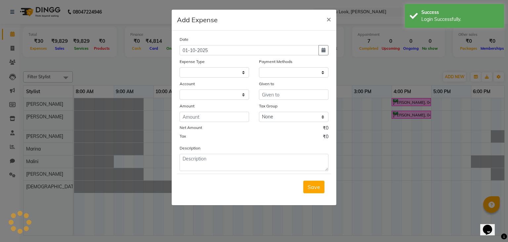
select select "1"
select select "7309"
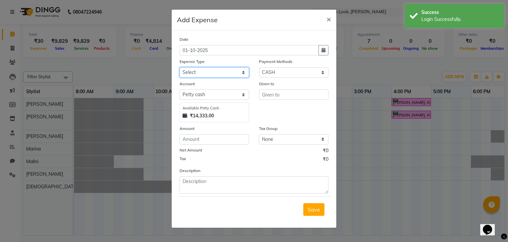
click at [219, 72] on select "Select Advance Salary Bank charges Car maintenance Cash transfer to bank Cash t…" at bounding box center [214, 72] width 69 height 10
select select "10"
click at [180, 68] on select "Select Advance Salary Bank charges Car maintenance Cash transfer to bank Cash t…" at bounding box center [214, 72] width 69 height 10
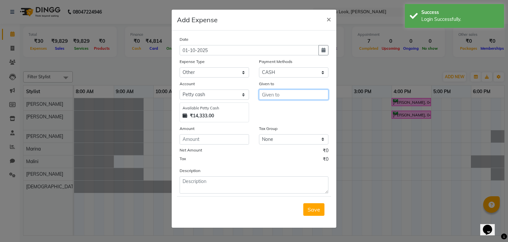
click at [285, 97] on input "text" at bounding box center [293, 94] width 69 height 10
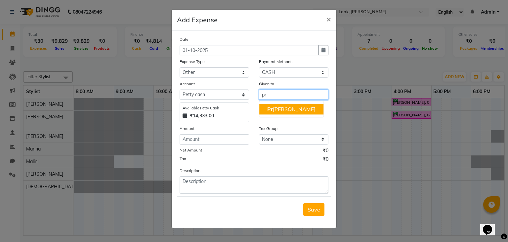
click at [299, 110] on ngb-highlight "Pr anav Nataraju" at bounding box center [291, 109] width 48 height 7
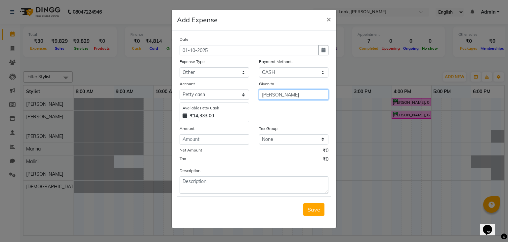
type input "[PERSON_NAME]"
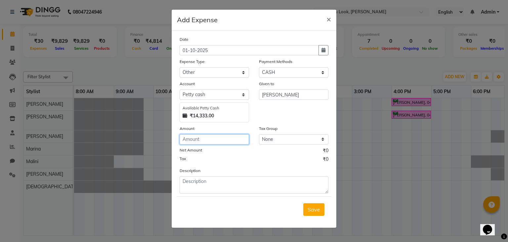
click at [195, 139] on input "number" at bounding box center [214, 139] width 69 height 10
type input "10"
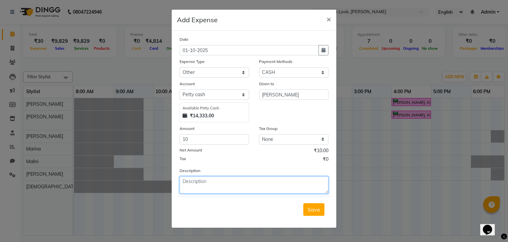
click at [195, 181] on textarea at bounding box center [254, 184] width 149 height 17
type textarea "a"
type textarea "Ayudha pooja"
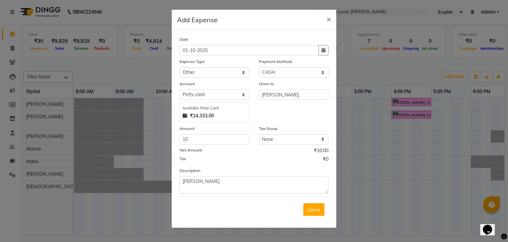
click at [314, 211] on span "Save" at bounding box center [314, 209] width 13 height 7
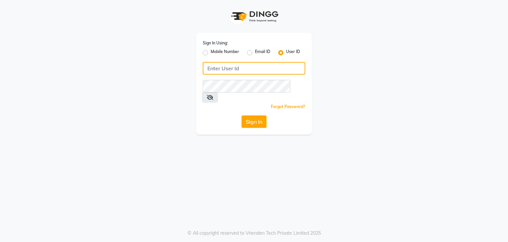
click at [236, 65] on input "Username" at bounding box center [254, 68] width 103 height 13
type input "madeyoulook"
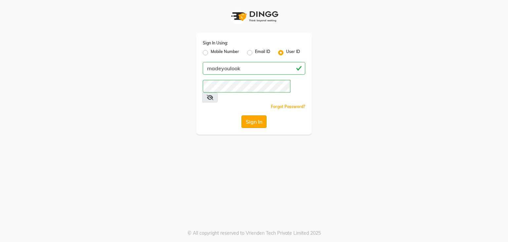
click at [257, 115] on button "Sign In" at bounding box center [254, 121] width 25 height 13
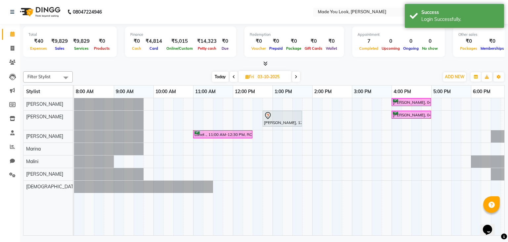
click at [265, 61] on icon at bounding box center [265, 63] width 4 height 5
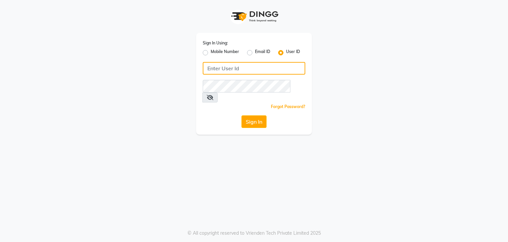
click at [226, 66] on input "Username" at bounding box center [254, 68] width 103 height 13
type input "madeyoulook"
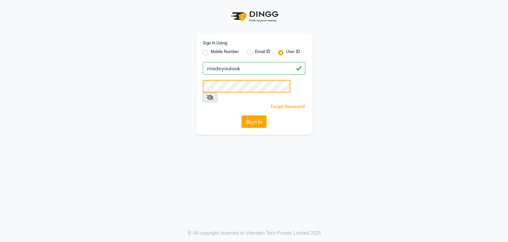
click at [242, 115] on button "Sign In" at bounding box center [254, 121] width 25 height 13
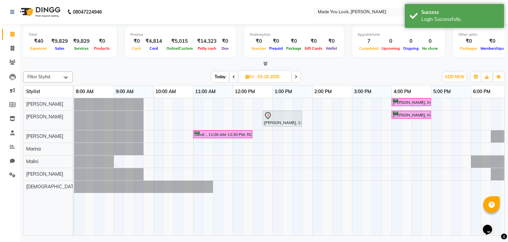
click at [224, 77] on span "Today" at bounding box center [220, 76] width 17 height 10
type input "01-10-2025"
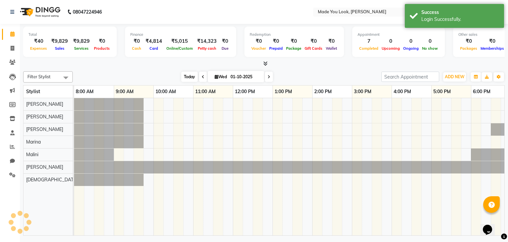
scroll to position [0, 85]
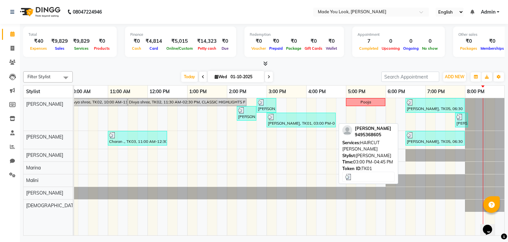
click at [293, 119] on div "Shiva Ramesh, TK01, 03:00 PM-04:45 PM, HAIRCUT PRANAV" at bounding box center [301, 120] width 68 height 13
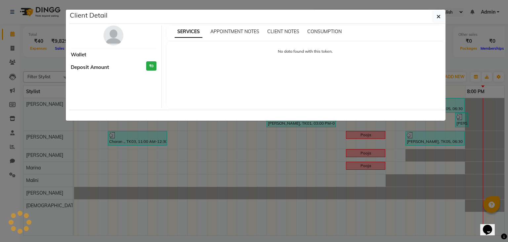
select select "3"
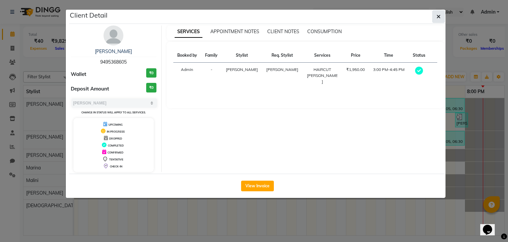
click at [438, 15] on icon "button" at bounding box center [439, 16] width 4 height 5
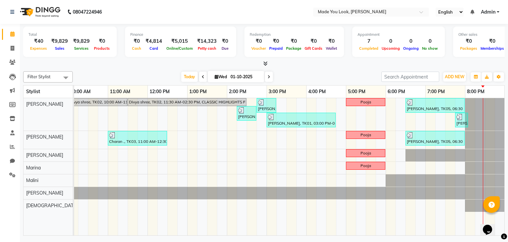
click at [485, 12] on span "Admin" at bounding box center [488, 12] width 15 height 7
click at [322, 76] on div "Today Wed 01-10-2025" at bounding box center [227, 77] width 302 height 10
click at [265, 76] on span at bounding box center [269, 76] width 8 height 10
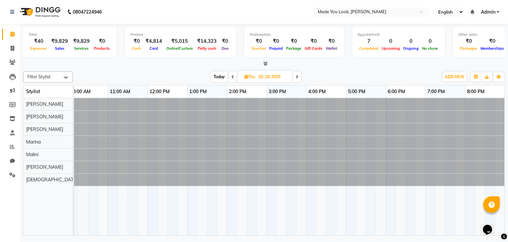
click at [299, 78] on span at bounding box center [297, 76] width 8 height 10
type input "03-10-2025"
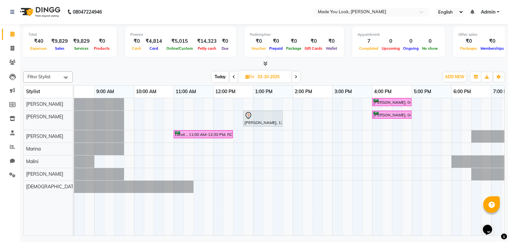
scroll to position [0, 0]
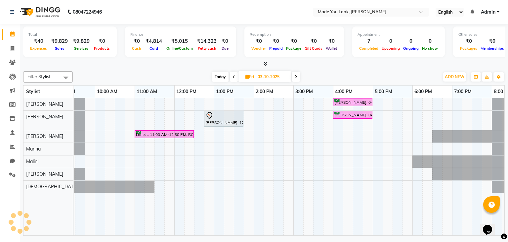
click at [485, 12] on span "Admin" at bounding box center [488, 12] width 15 height 7
